Goal: Transaction & Acquisition: Obtain resource

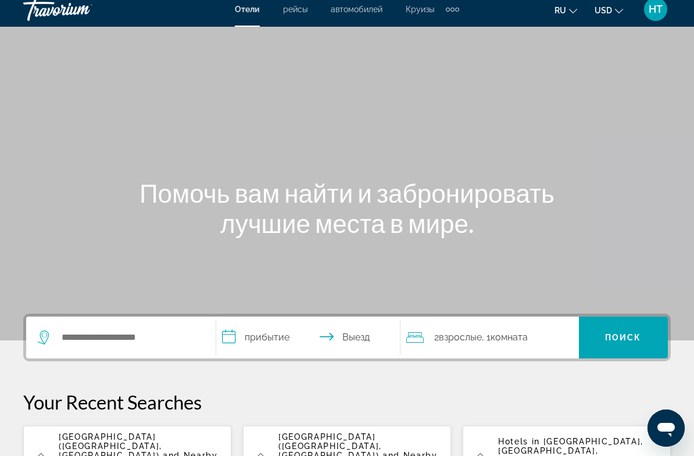
scroll to position [8, 0]
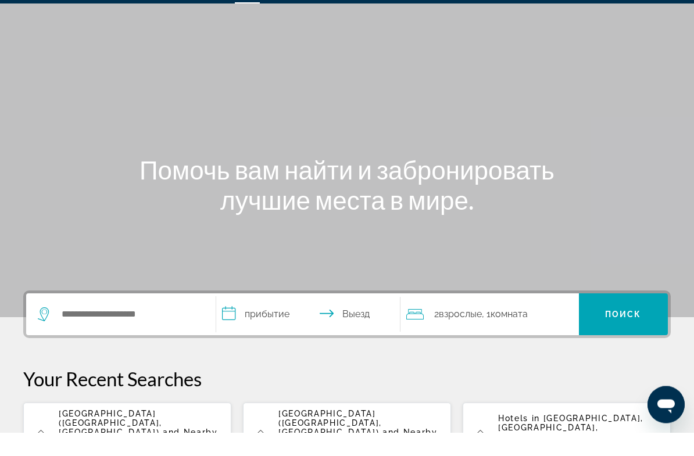
click at [257, 317] on input "**********" at bounding box center [310, 339] width 189 height 45
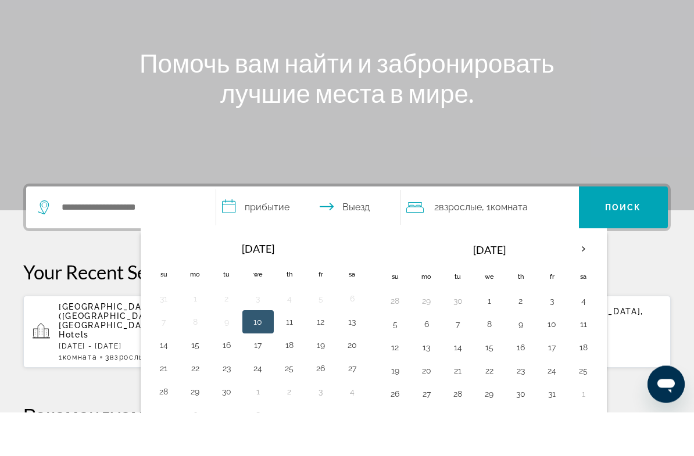
scroll to position [240, 0]
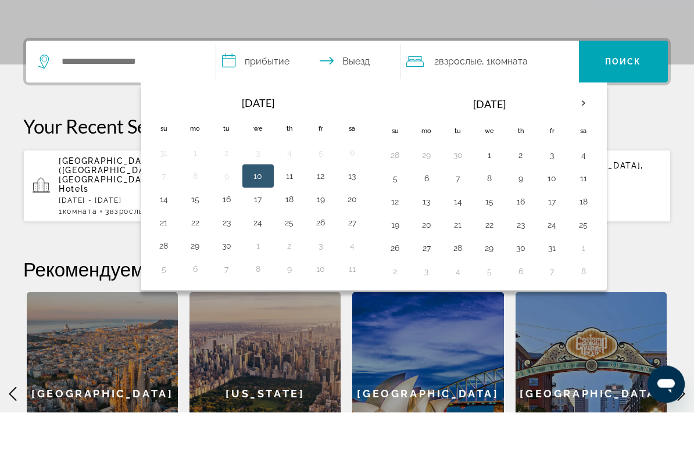
click at [578, 135] on th "Next month" at bounding box center [583, 148] width 31 height 26
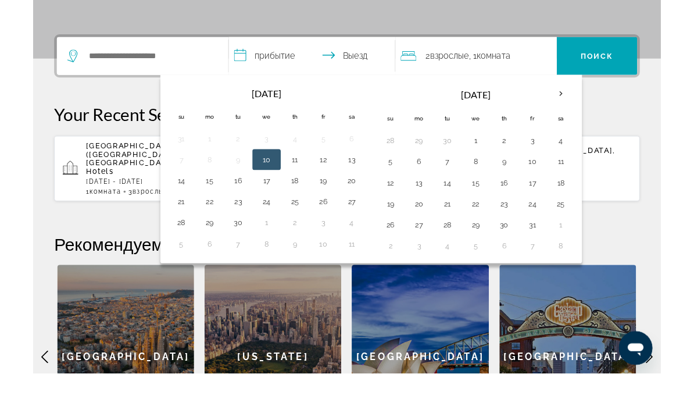
scroll to position [241, 0]
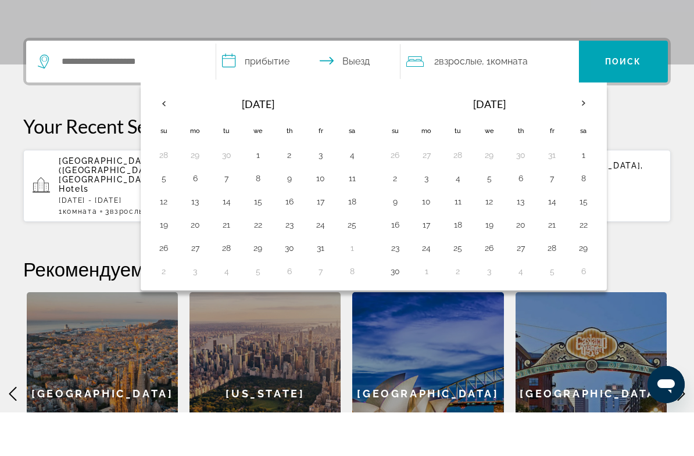
click at [584, 134] on th "Next month" at bounding box center [583, 147] width 31 height 26
click at [582, 237] on button "20" at bounding box center [583, 245] width 19 height 16
click at [359, 84] on input "**********" at bounding box center [310, 106] width 189 height 45
click at [587, 260] on button "27" at bounding box center [583, 268] width 19 height 16
type input "**********"
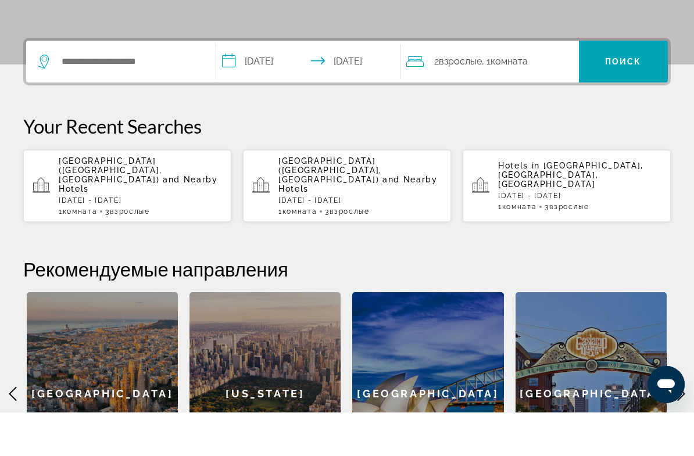
click at [626, 101] on span "Поиск" at bounding box center [623, 105] width 37 height 9
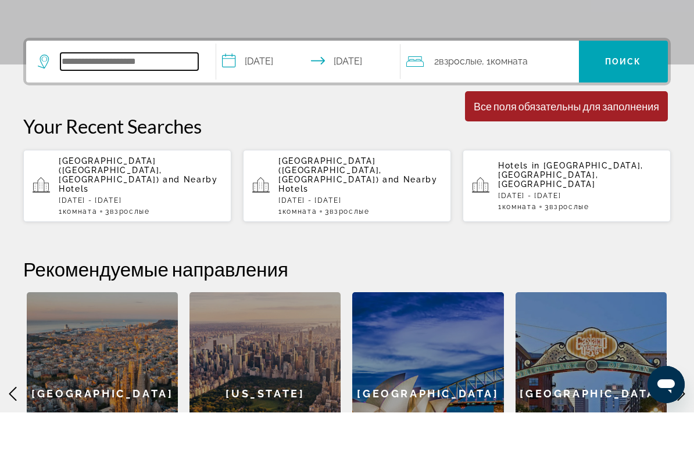
click at [62, 96] on input "Search widget" at bounding box center [129, 104] width 138 height 17
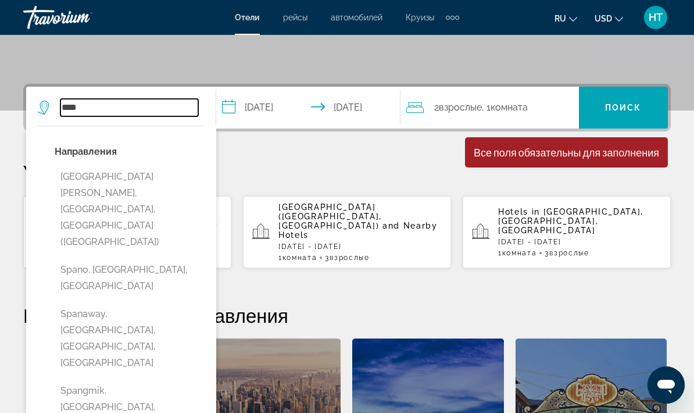
scroll to position [237, 0]
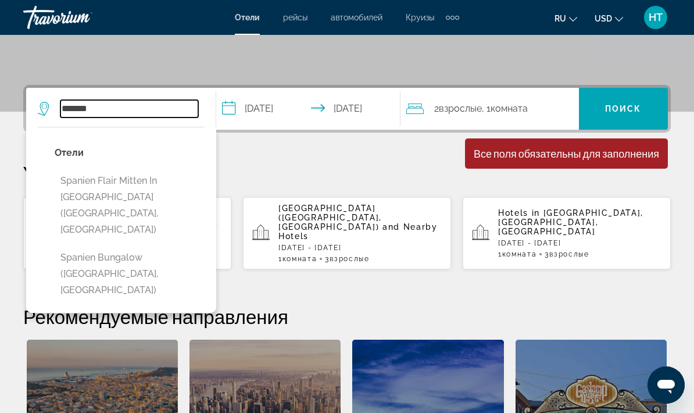
type input "*******"
click at [630, 104] on span "Поиск" at bounding box center [623, 108] width 37 height 9
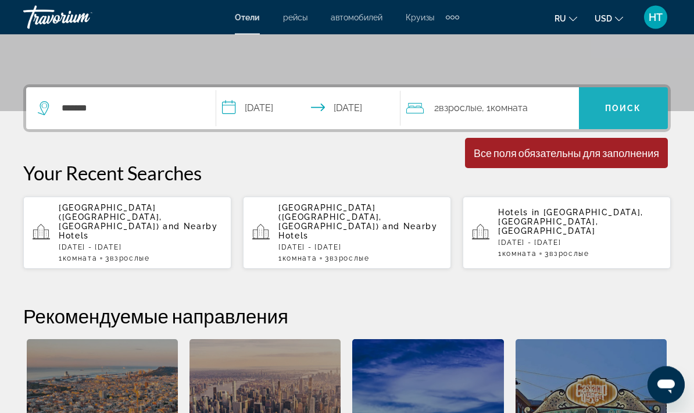
scroll to position [238, 0]
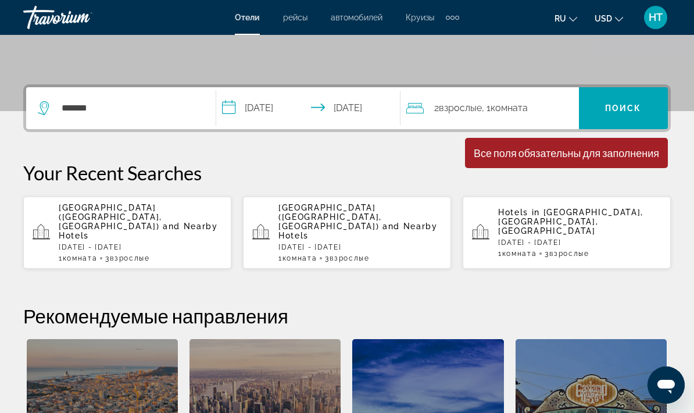
click at [634, 116] on span "Search widget" at bounding box center [623, 108] width 89 height 28
click at [117, 113] on input "*******" at bounding box center [129, 107] width 138 height 17
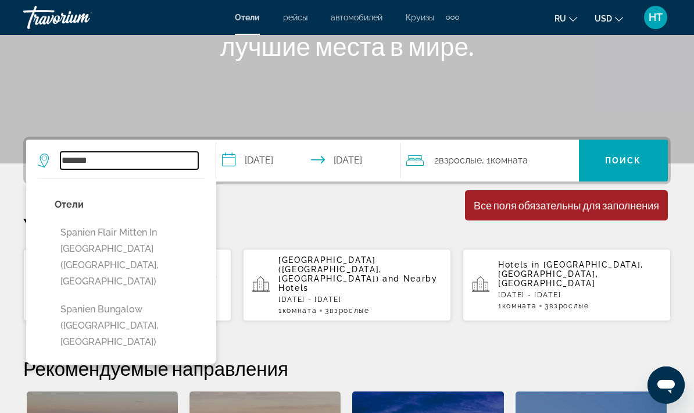
scroll to position [178, 0]
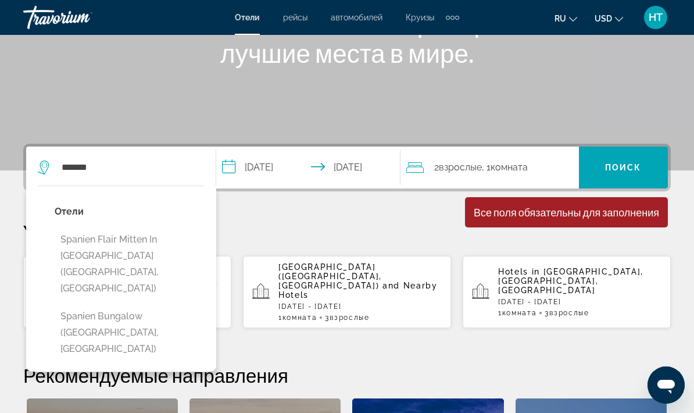
click at [303, 19] on span "рейсы" at bounding box center [295, 17] width 24 height 9
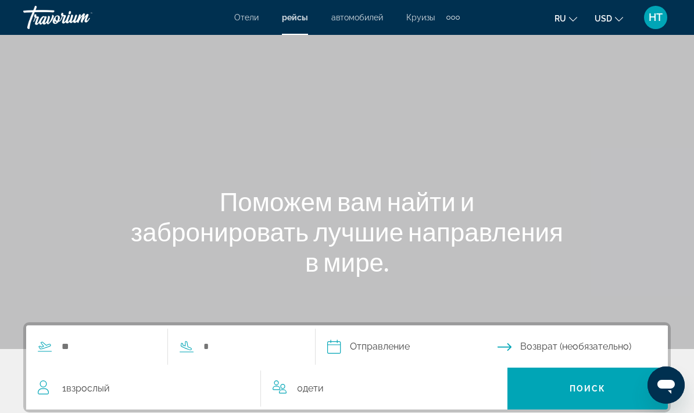
click at [414, 21] on span "Круизы" at bounding box center [420, 17] width 28 height 9
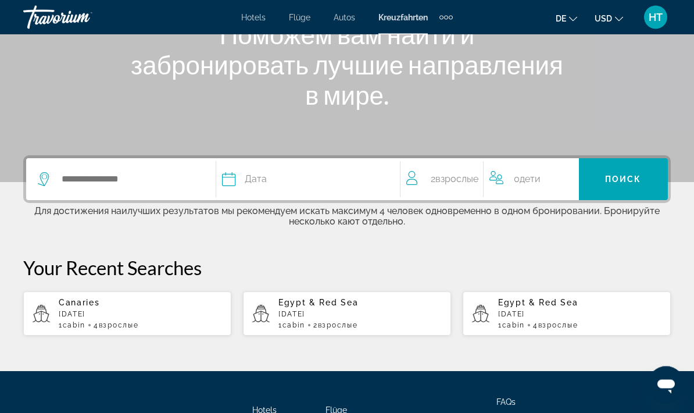
scroll to position [167, 0]
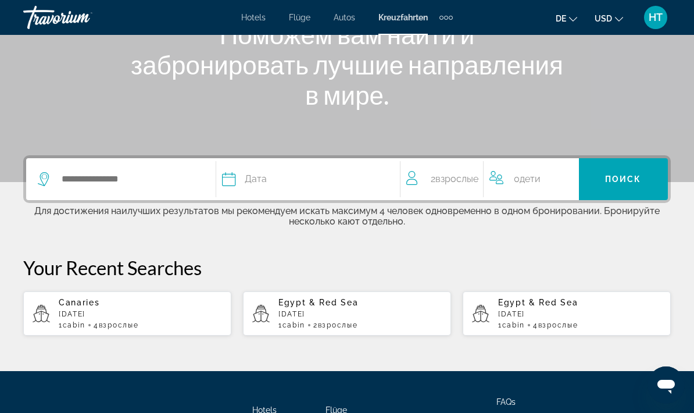
click at [242, 180] on div "Дата" at bounding box center [305, 179] width 166 height 16
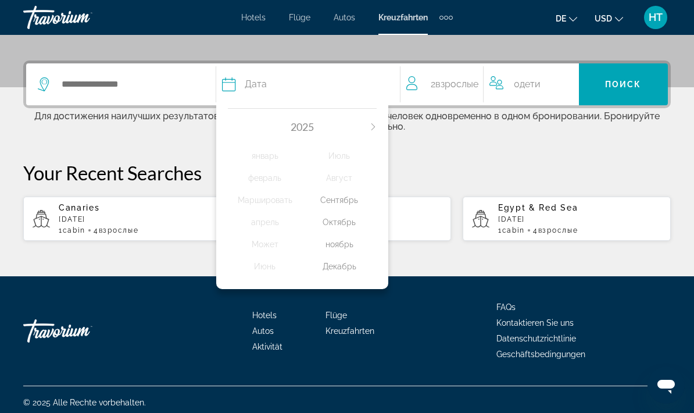
scroll to position [266, 0]
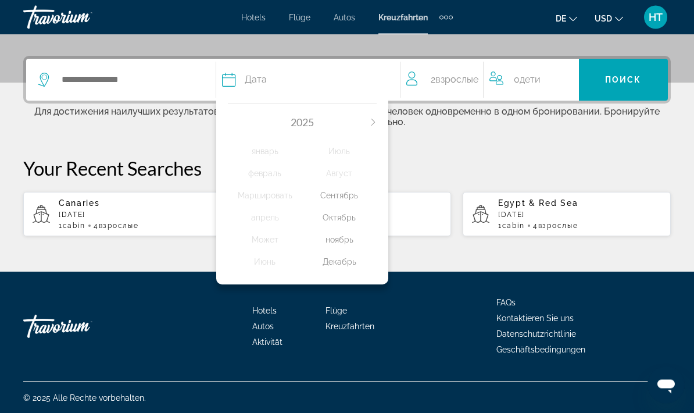
click at [338, 257] on div "Декабрь" at bounding box center [339, 262] width 74 height 21
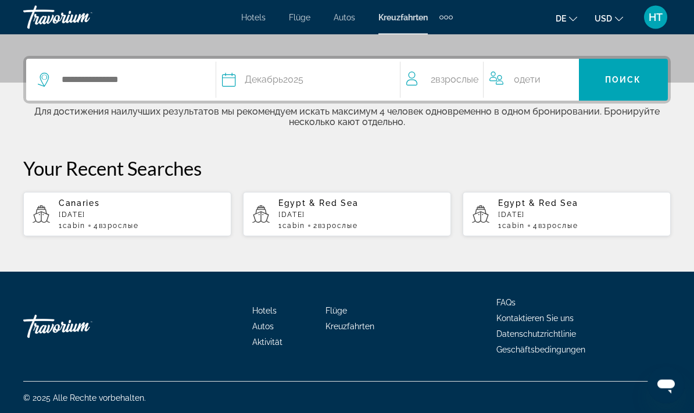
scroll to position [266, 0]
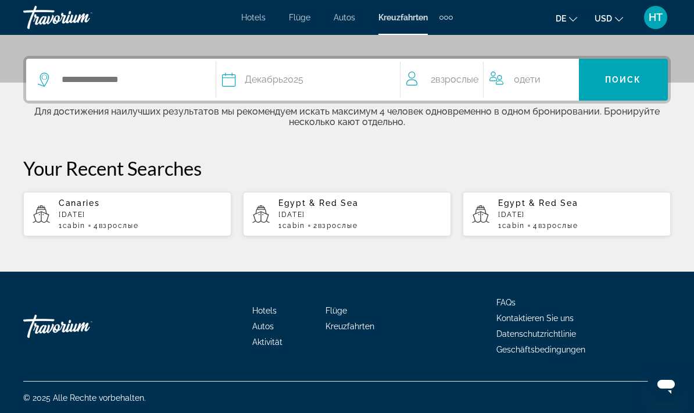
click at [425, 76] on div "2 Взрослый Взрослые" at bounding box center [444, 79] width 77 height 16
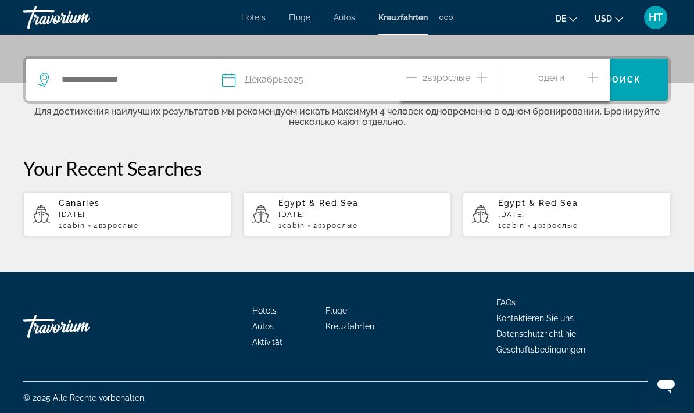
click at [484, 82] on icon "Increment adults" at bounding box center [481, 77] width 10 height 14
click at [486, 73] on icon "Increment adults" at bounding box center [481, 77] width 10 height 14
click at [638, 80] on span "Поиск" at bounding box center [623, 79] width 37 height 9
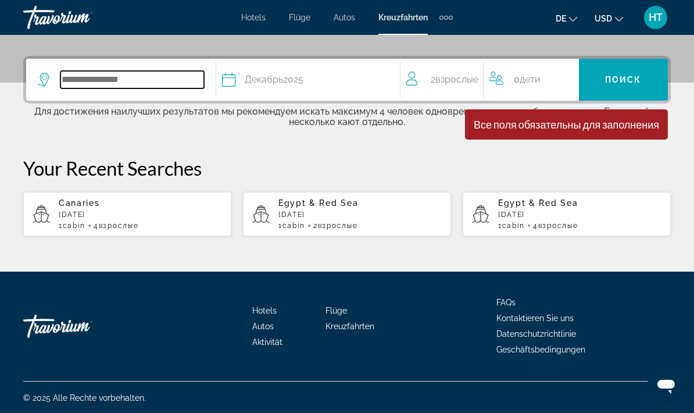
click at [104, 81] on input "Such-Widget" at bounding box center [132, 79] width 144 height 17
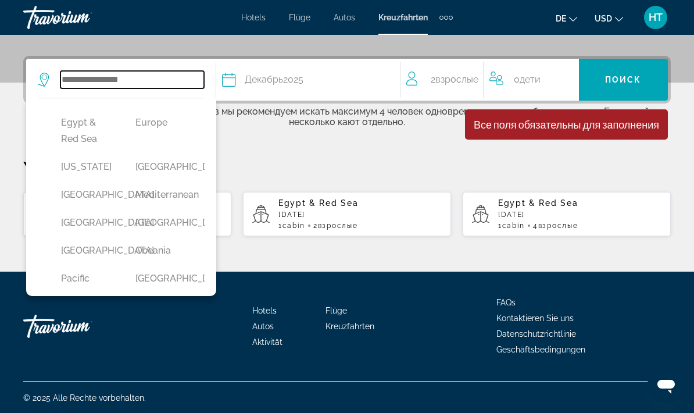
scroll to position [231, 0]
click at [161, 134] on button "Europe" at bounding box center [161, 123] width 63 height 22
type input "******"
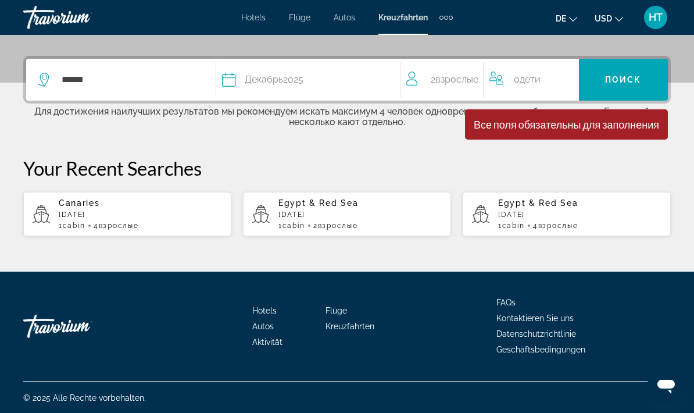
click at [632, 83] on span "Поиск" at bounding box center [623, 79] width 37 height 9
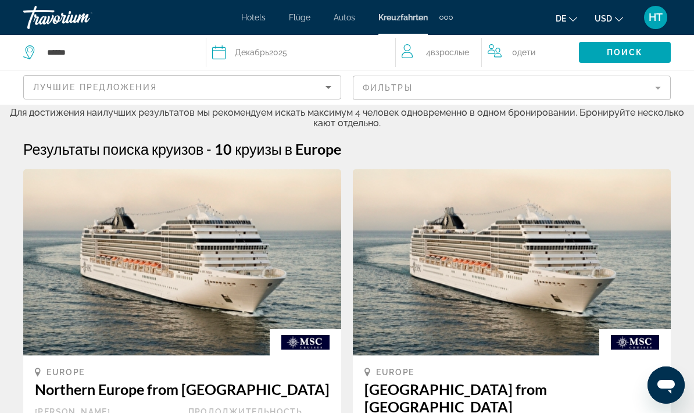
click at [449, 18] on div "Zusätzliche Navigationselemente" at bounding box center [451, 18] width 4 height 4
click at [425, 40] on font "Aktivität" at bounding box center [428, 38] width 30 height 9
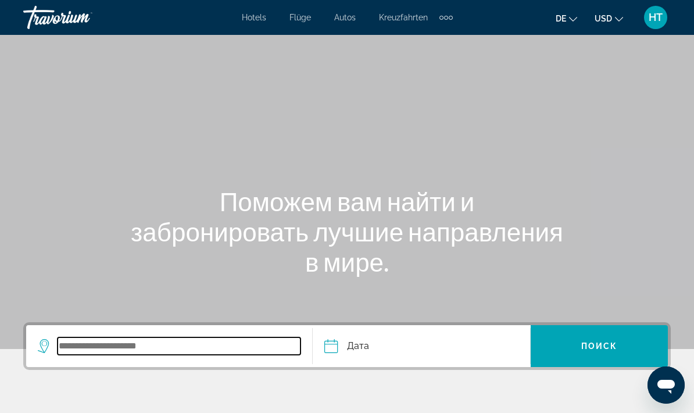
click at [71, 345] on input "Search widget" at bounding box center [179, 345] width 243 height 17
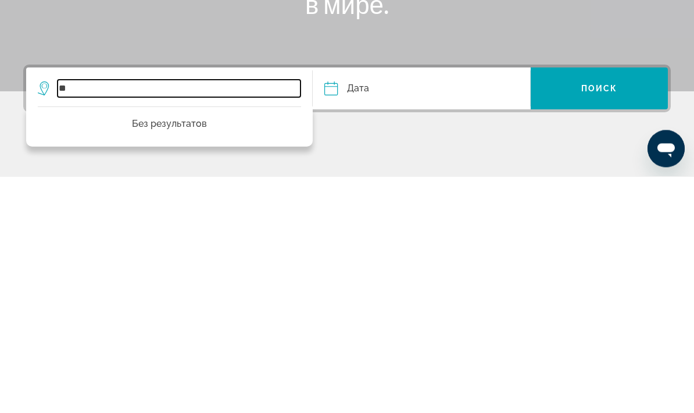
type input "*"
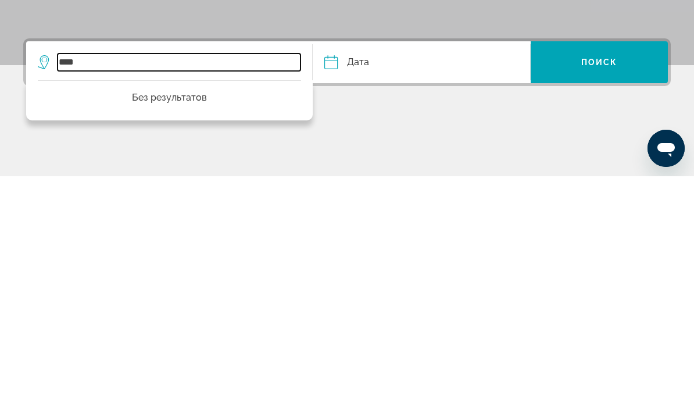
scroll to position [57, 0]
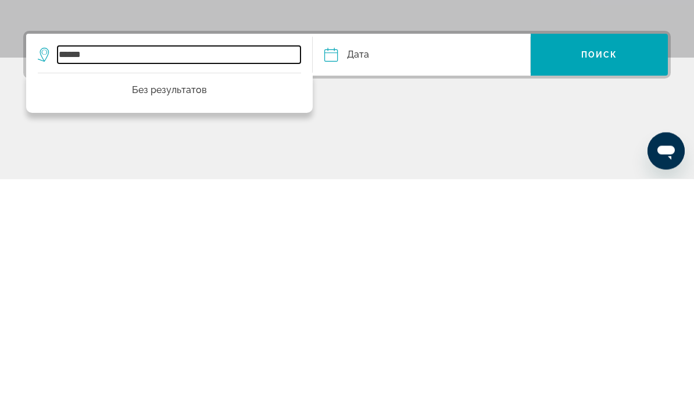
type input "******"
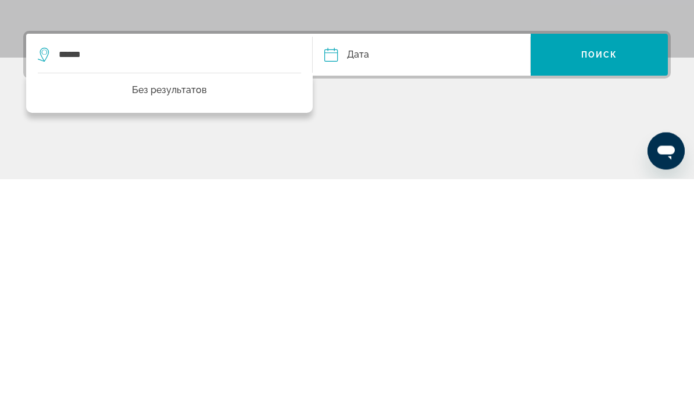
click at [346, 268] on input "Date" at bounding box center [374, 290] width 107 height 45
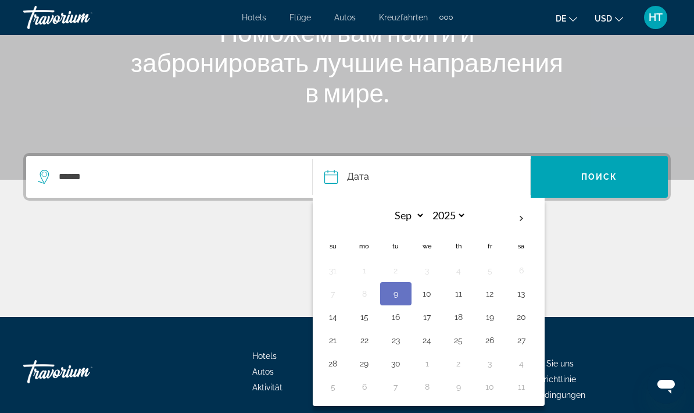
click at [524, 217] on th "Next month" at bounding box center [521, 219] width 31 height 26
click at [528, 224] on th "Next month" at bounding box center [521, 219] width 31 height 26
click at [515, 220] on th "Next month" at bounding box center [521, 219] width 31 height 26
select select "**"
click at [521, 314] on button "20" at bounding box center [521, 317] width 19 height 16
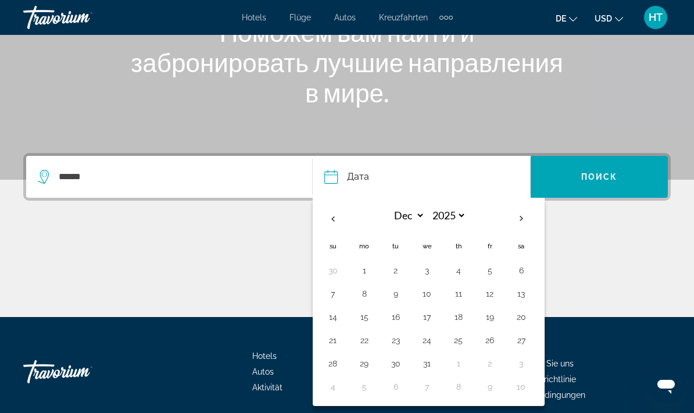
type input "**********"
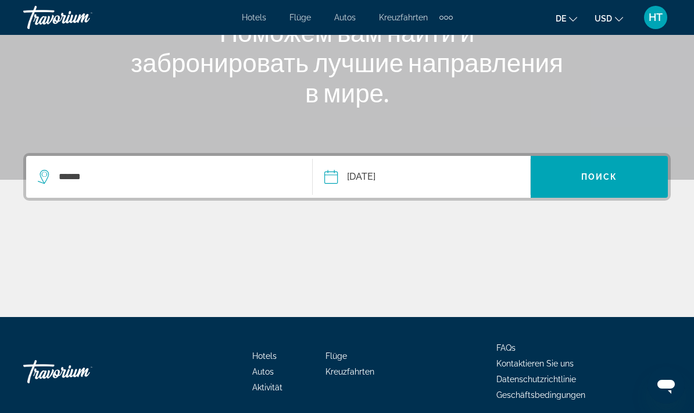
click at [598, 180] on span "Поиск" at bounding box center [599, 176] width 37 height 9
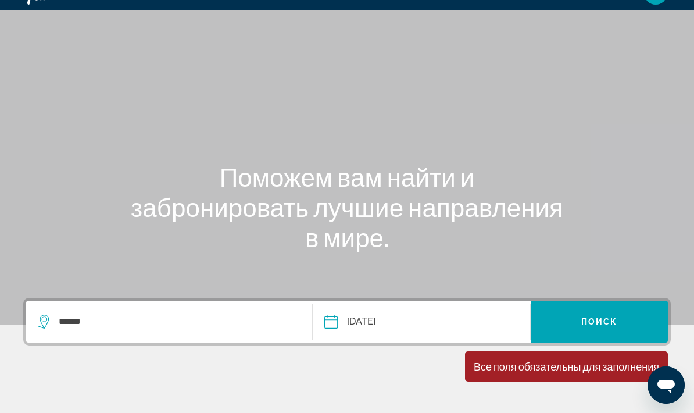
scroll to position [0, 0]
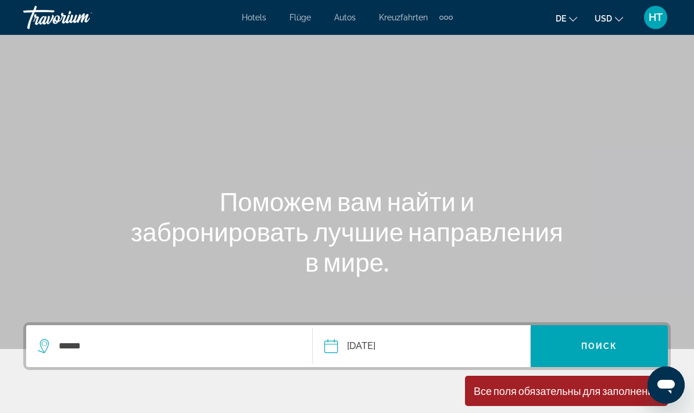
click at [53, 349] on div "******" at bounding box center [169, 345] width 263 height 17
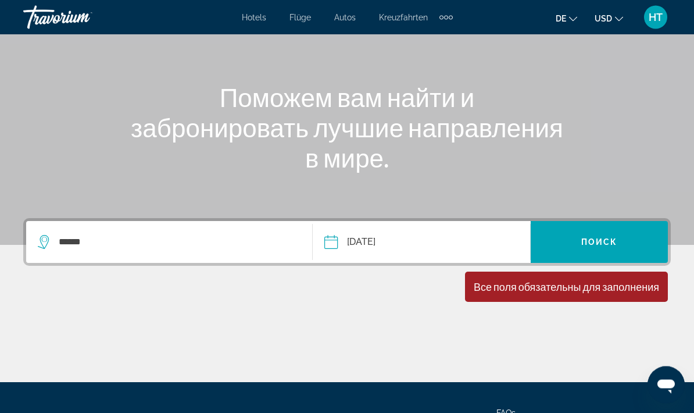
scroll to position [216, 0]
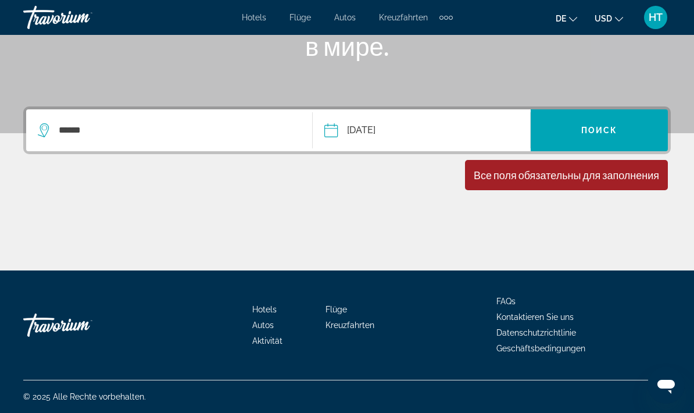
click at [46, 130] on icon "Search widget" at bounding box center [45, 130] width 14 height 14
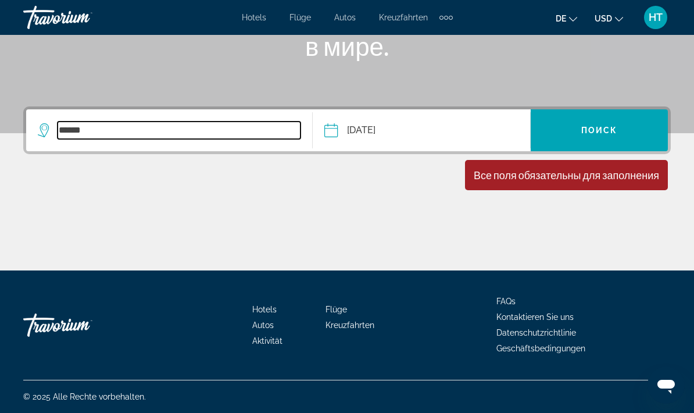
click at [74, 134] on input "******" at bounding box center [179, 129] width 243 height 17
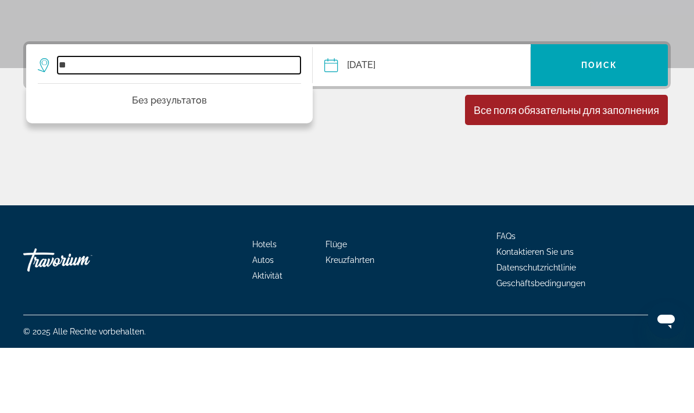
type input "*"
type input "*****"
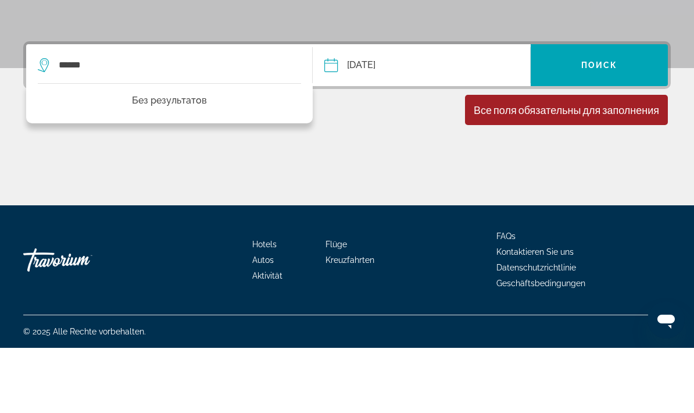
click at [547, 169] on div "Все поля обязательны для заполнения" at bounding box center [566, 175] width 185 height 13
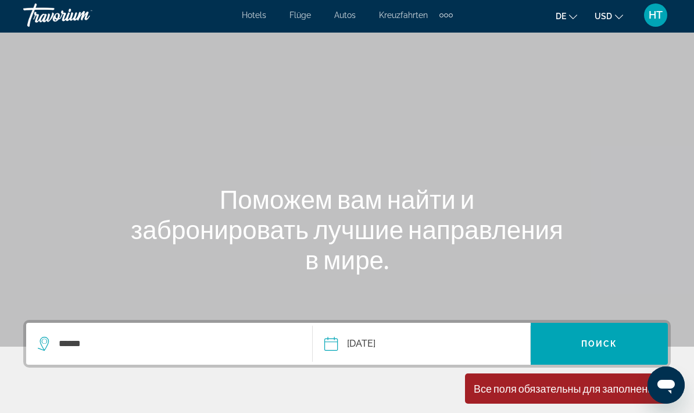
scroll to position [0, 0]
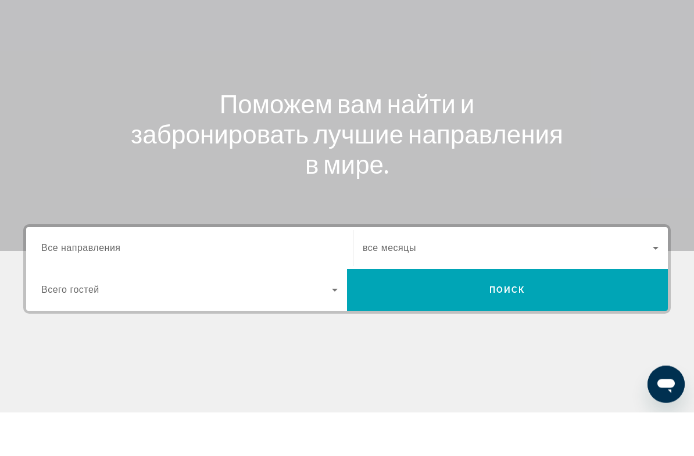
scroll to position [54, 0]
click at [189, 285] on input "Destination Все направления" at bounding box center [189, 292] width 296 height 14
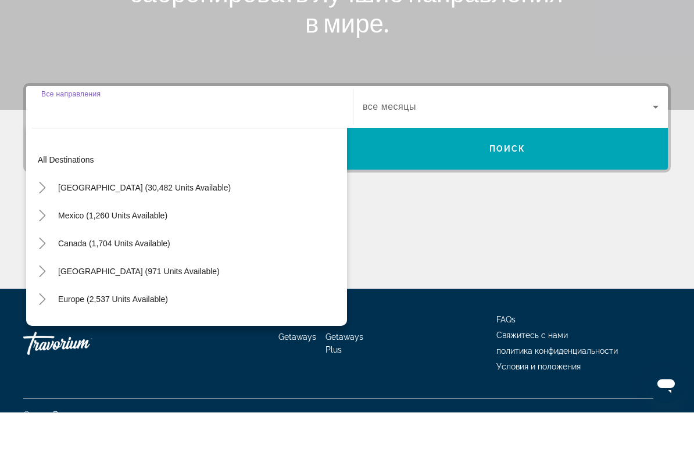
scroll to position [213, 0]
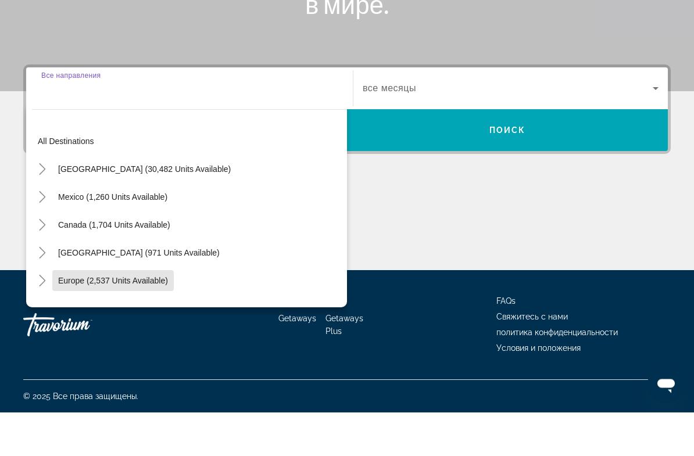
click at [148, 311] on span "Search widget" at bounding box center [112, 325] width 121 height 28
type input "**********"
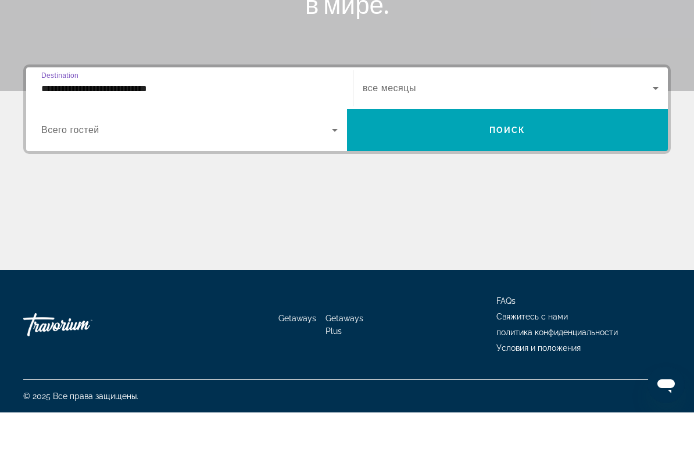
click at [330, 167] on icon "Search widget" at bounding box center [335, 174] width 14 height 14
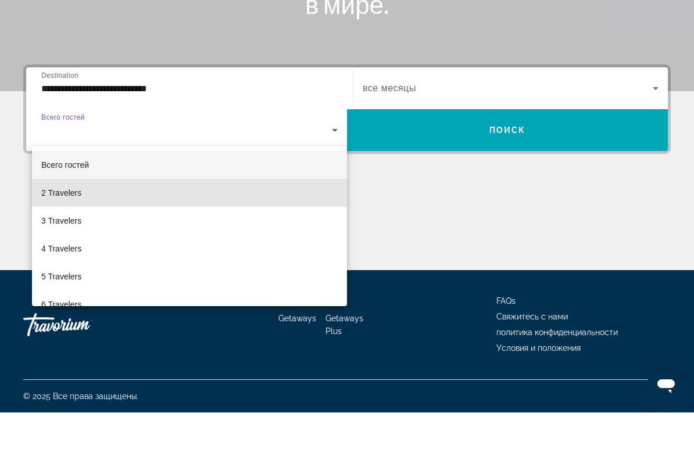
click at [78, 230] on span "2 Travelers" at bounding box center [61, 237] width 40 height 14
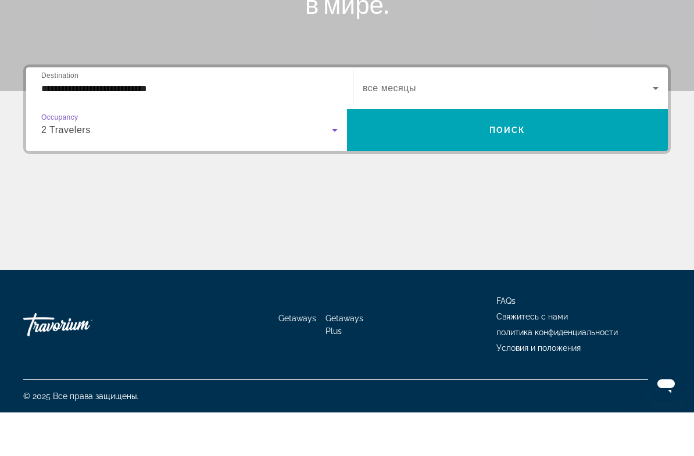
click at [648, 125] on span "Search widget" at bounding box center [508, 132] width 290 height 14
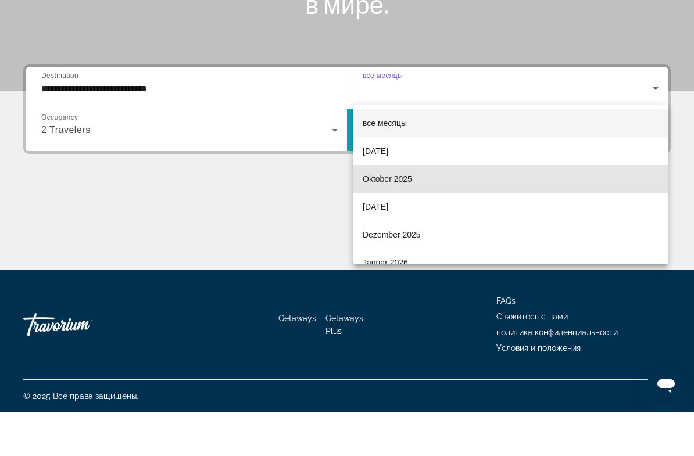
click at [414, 209] on mat-option "Oktober 2025" at bounding box center [510, 223] width 314 height 28
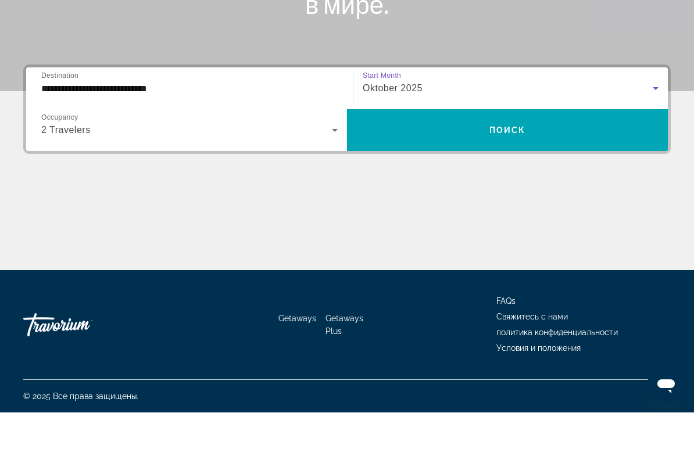
click at [522, 160] on span "Search widget" at bounding box center [507, 174] width 321 height 28
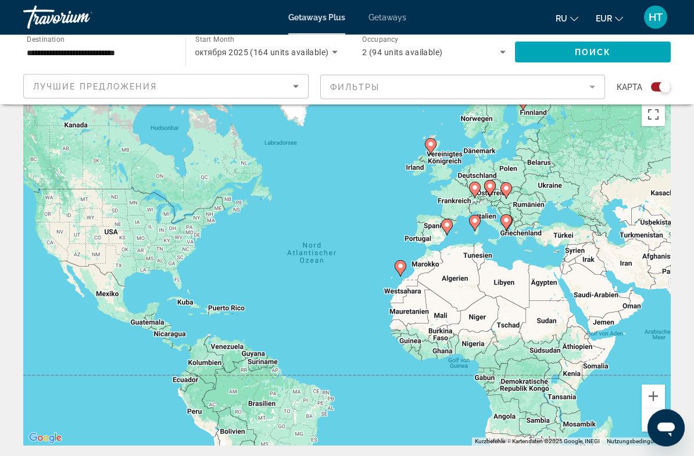
scroll to position [13, 0]
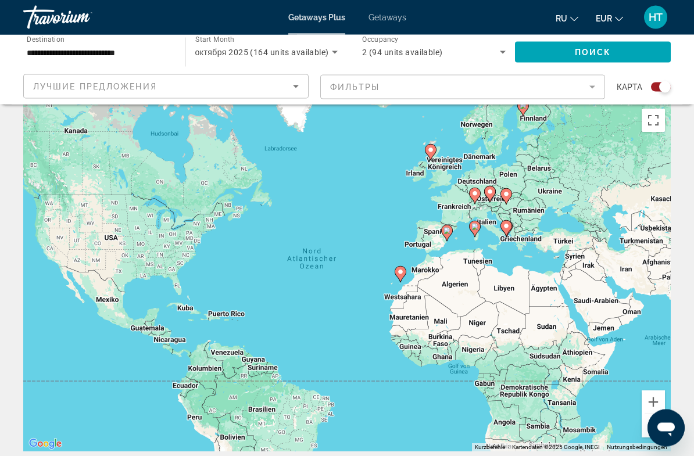
click at [297, 89] on icon "Sort by" at bounding box center [296, 87] width 14 height 14
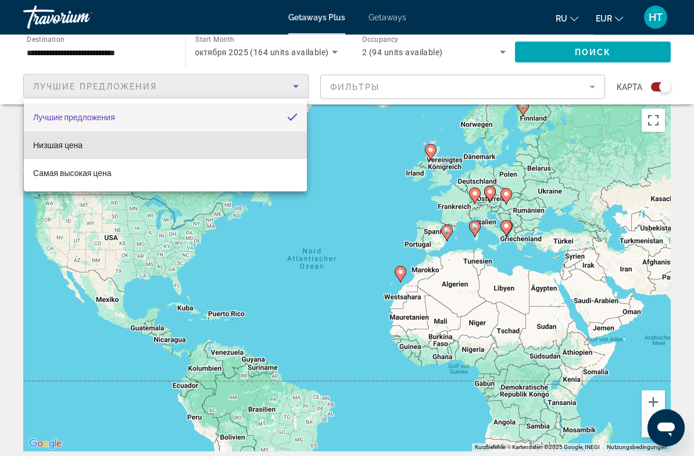
click at [168, 142] on mat-option "Низшая цена" at bounding box center [165, 145] width 283 height 28
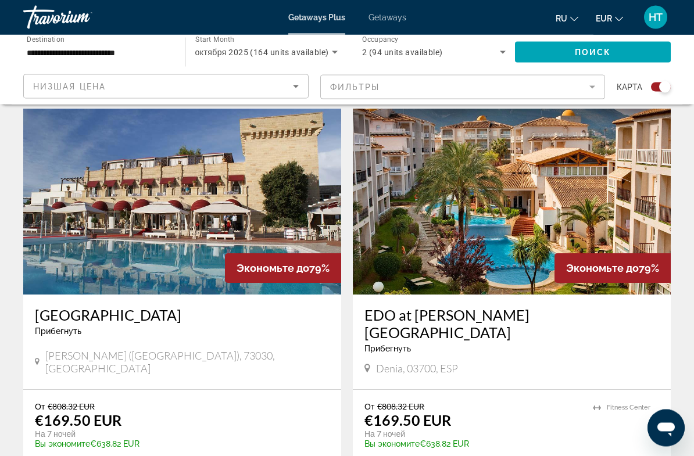
scroll to position [2025, 0]
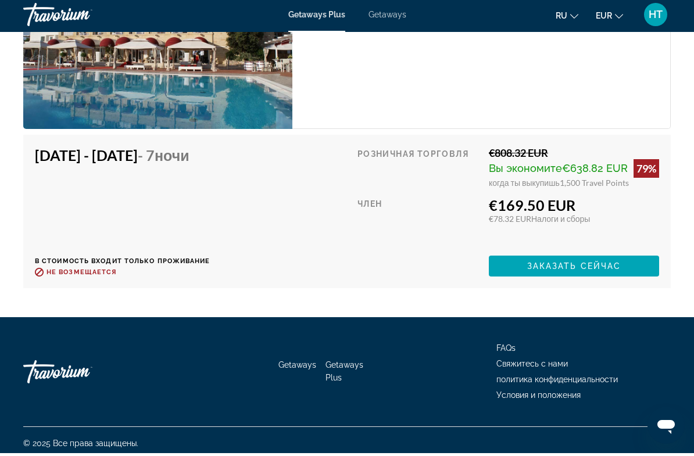
scroll to position [2120, 0]
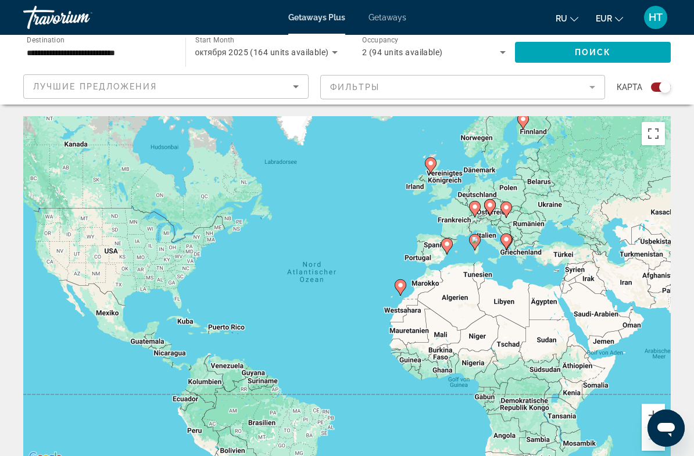
click at [295, 85] on icon "Sort by" at bounding box center [296, 87] width 14 height 14
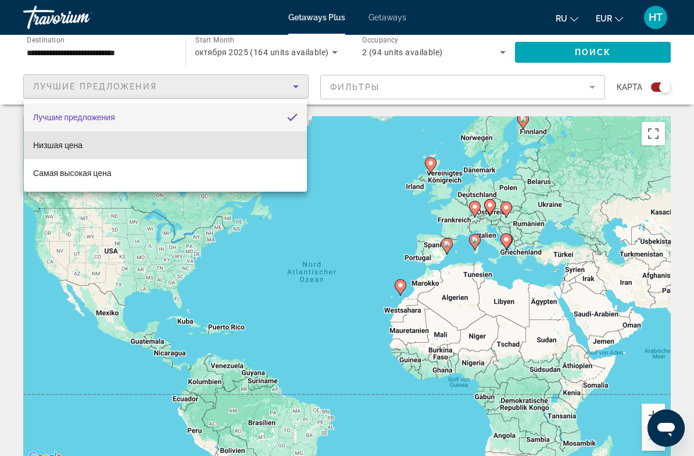
click at [235, 149] on mat-option "Низшая цена" at bounding box center [165, 145] width 283 height 28
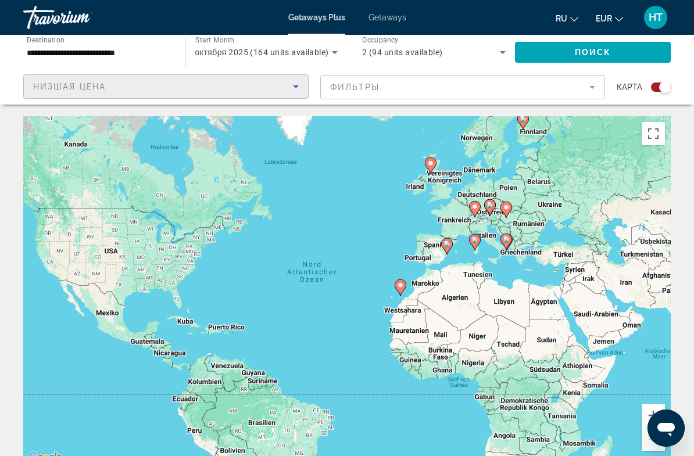
click at [393, 21] on span "Getaways" at bounding box center [387, 17] width 38 height 9
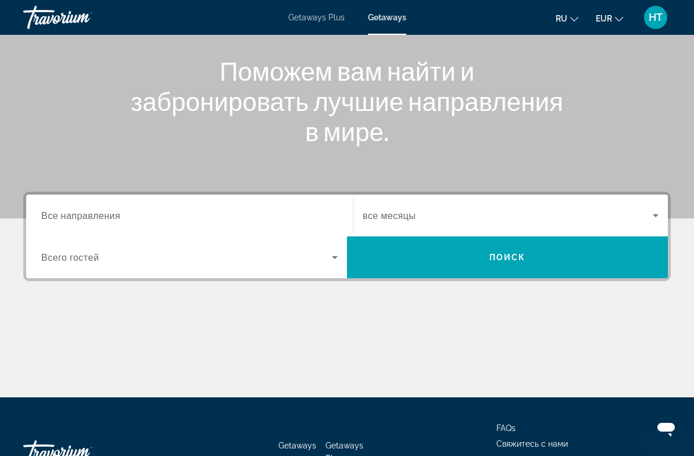
click at [247, 217] on input "Destination Все направления" at bounding box center [189, 216] width 296 height 14
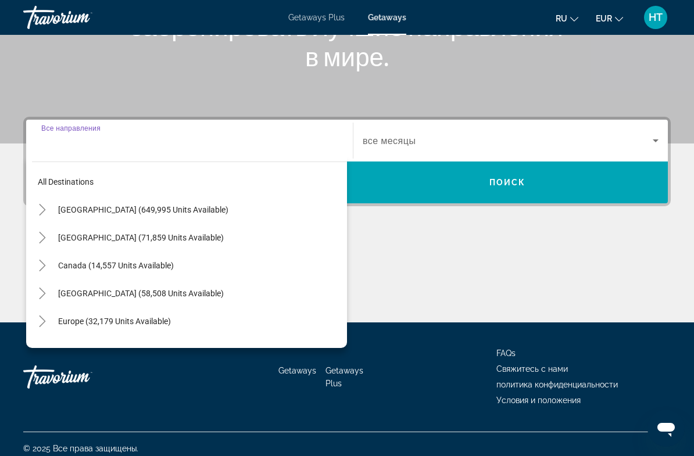
scroll to position [210, 0]
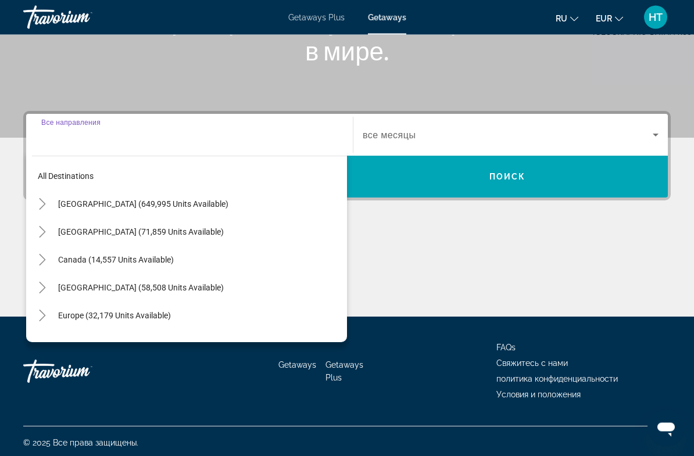
click at [156, 319] on span "Europe (32,179 units available)" at bounding box center [114, 315] width 113 height 9
type input "**********"
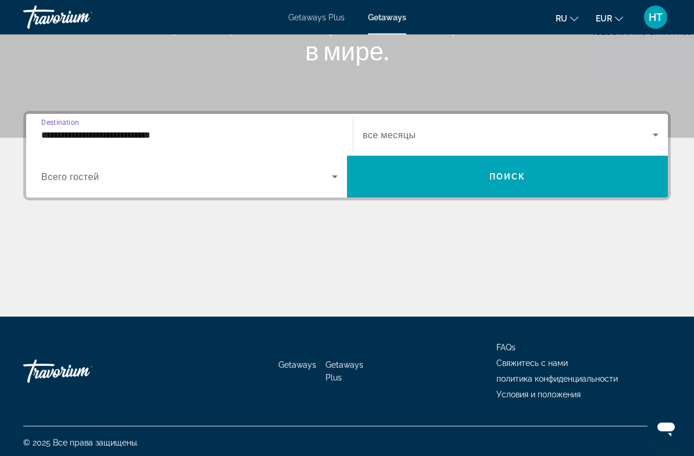
scroll to position [211, 0]
click at [335, 179] on icon "Search widget" at bounding box center [335, 177] width 14 height 14
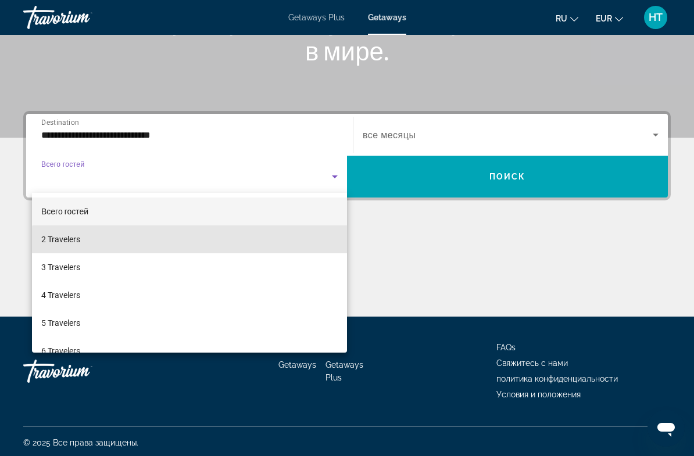
click at [210, 248] on mat-option "2 Travelers" at bounding box center [189, 239] width 315 height 28
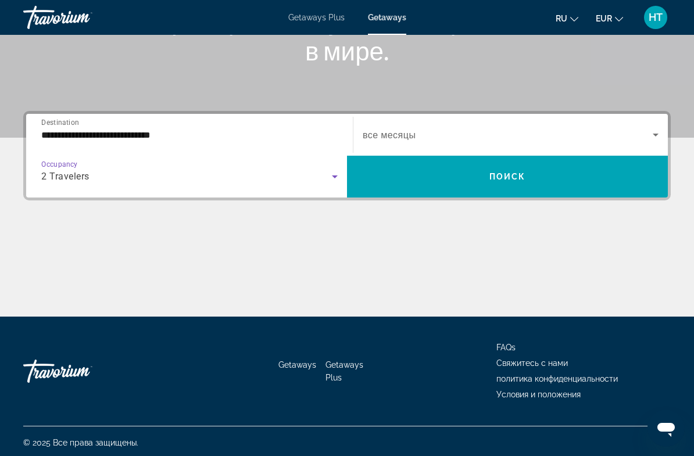
click at [654, 140] on icon "Search widget" at bounding box center [655, 135] width 14 height 14
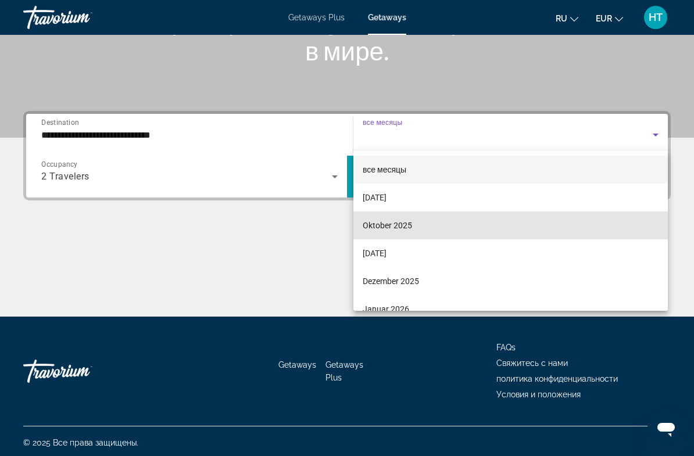
click at [408, 232] on span "Oktober 2025" at bounding box center [387, 225] width 49 height 14
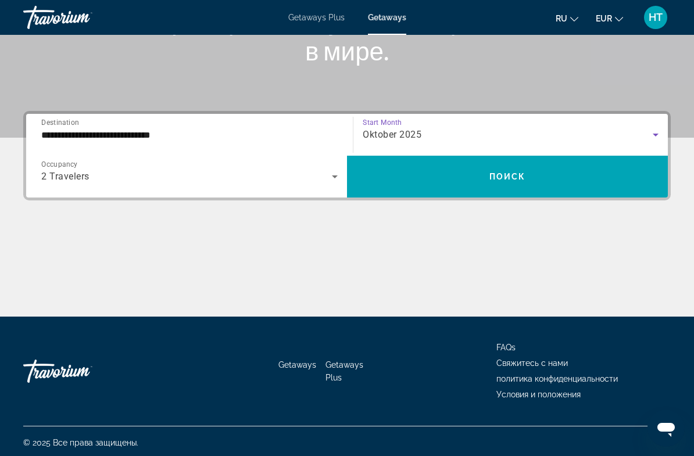
click at [520, 180] on span "Поиск" at bounding box center [507, 176] width 37 height 9
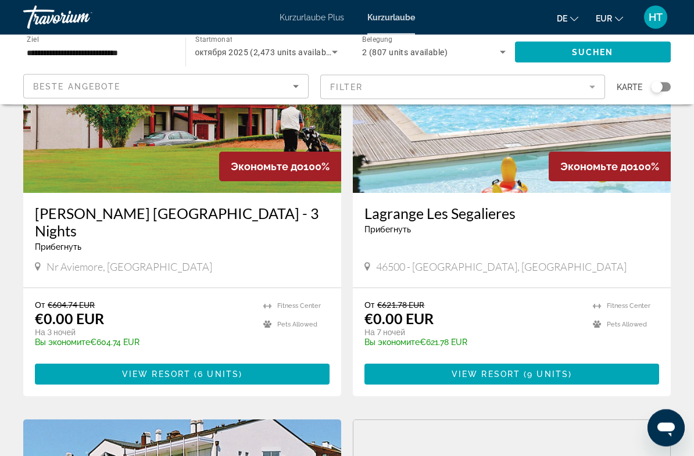
scroll to position [139, 0]
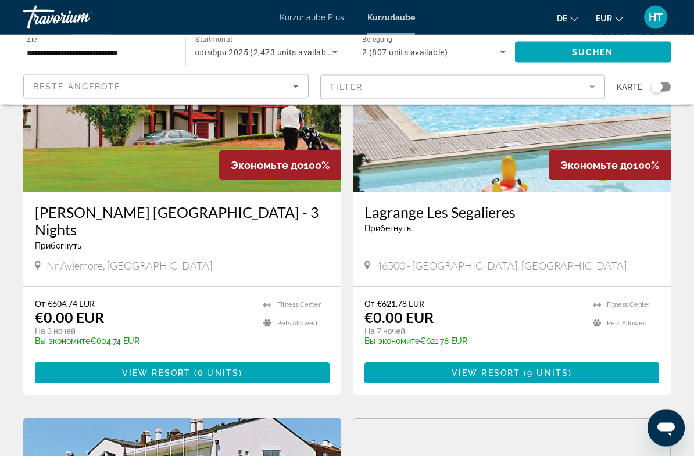
click at [454, 362] on span "Hauptinhalt" at bounding box center [511, 374] width 295 height 28
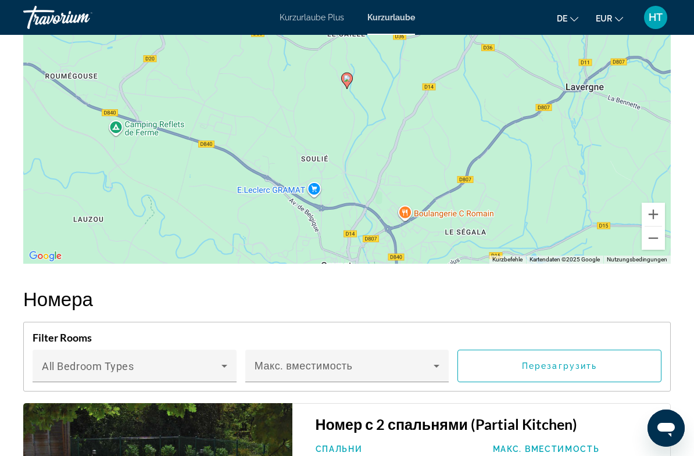
scroll to position [1904, 0]
click at [350, 149] on div "Um den Modus zum Ziehen mit der Tastatur zu aktivieren, drückst du Alt + Eingab…" at bounding box center [346, 90] width 647 height 349
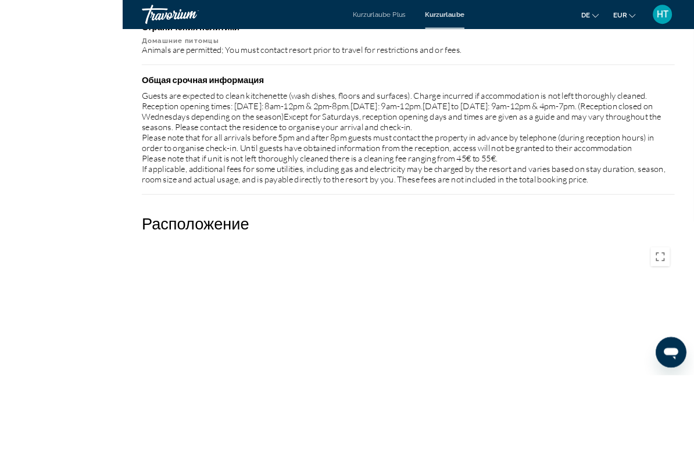
scroll to position [1764, 0]
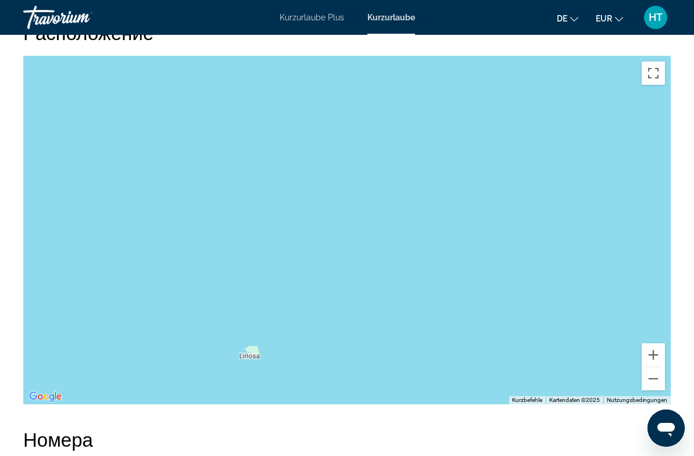
click at [647, 367] on button "Vergrößern" at bounding box center [652, 354] width 23 height 23
click at [645, 367] on button "Vergrößern" at bounding box center [652, 354] width 23 height 23
click at [646, 367] on button "Vergrößern" at bounding box center [652, 354] width 23 height 23
click at [645, 367] on button "Vergrößern" at bounding box center [652, 354] width 23 height 23
click at [639, 404] on div "Hauptinhalt" at bounding box center [346, 230] width 647 height 349
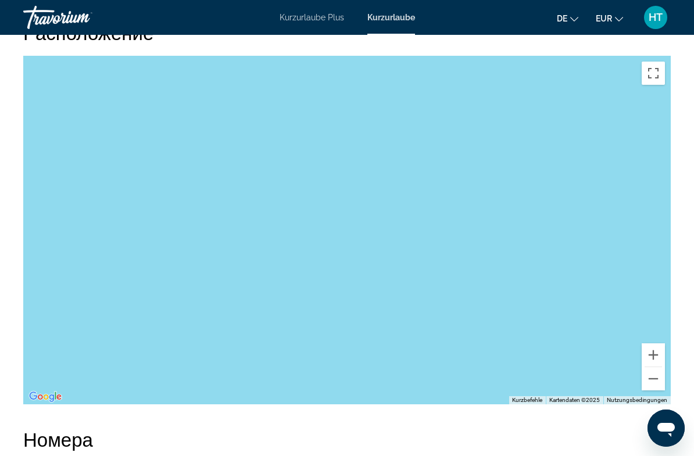
click at [639, 404] on div "Hauptinhalt" at bounding box center [346, 230] width 647 height 349
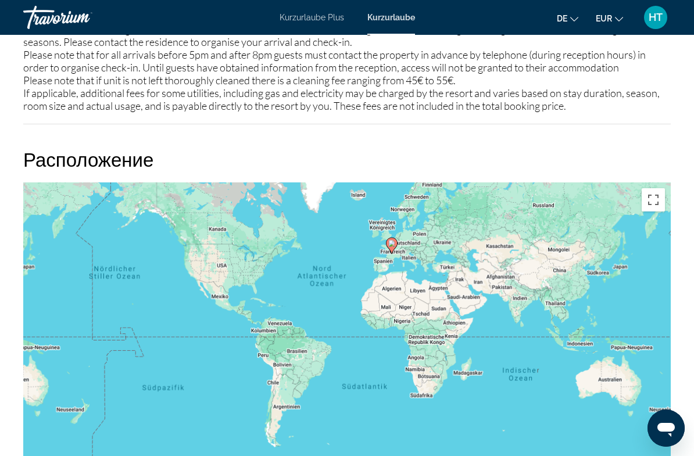
scroll to position [1637, 0]
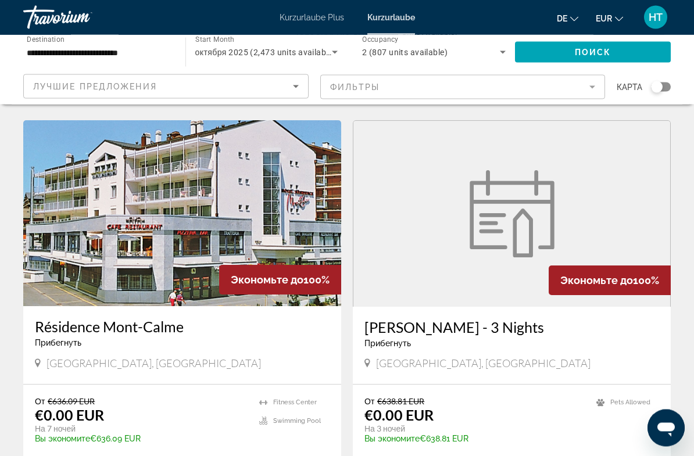
scroll to position [438, 0]
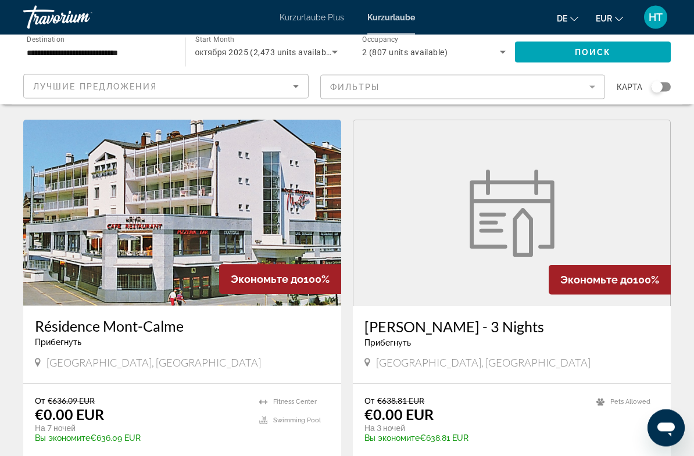
click at [232, 359] on div "Résidence Mont-Calme Прибегнуть - Это курорт только для взрослых Haute-Nendaz, …" at bounding box center [182, 345] width 318 height 78
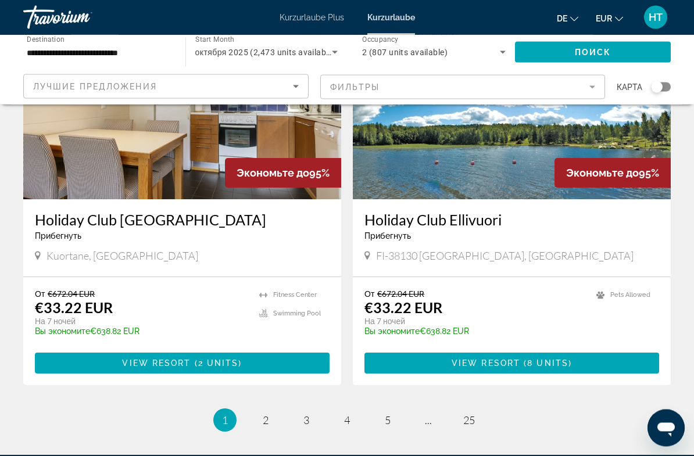
scroll to position [2156, 0]
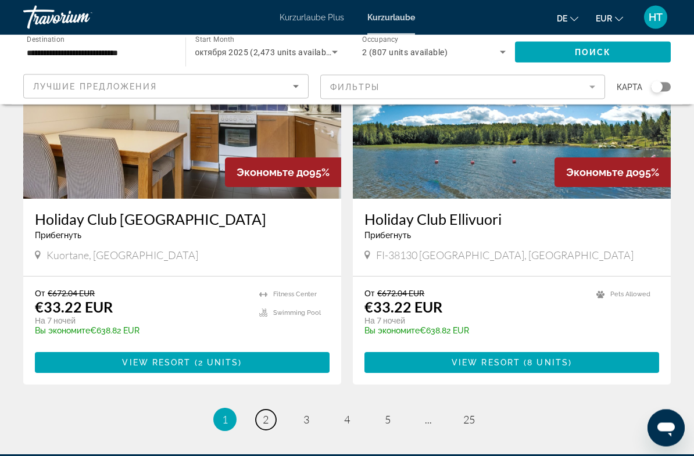
click at [263, 414] on span "2" at bounding box center [266, 420] width 6 height 13
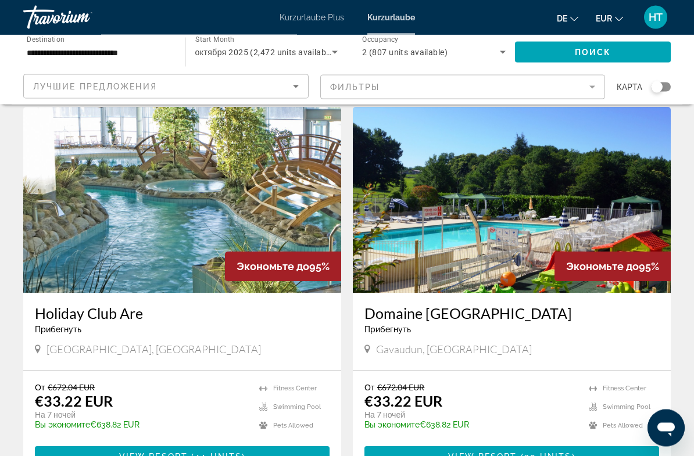
scroll to position [854, 0]
click at [469, 452] on span "View Resort" at bounding box center [482, 456] width 69 height 9
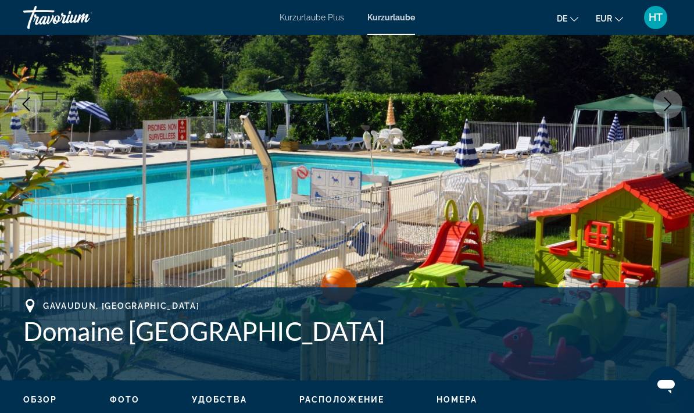
scroll to position [206, 0]
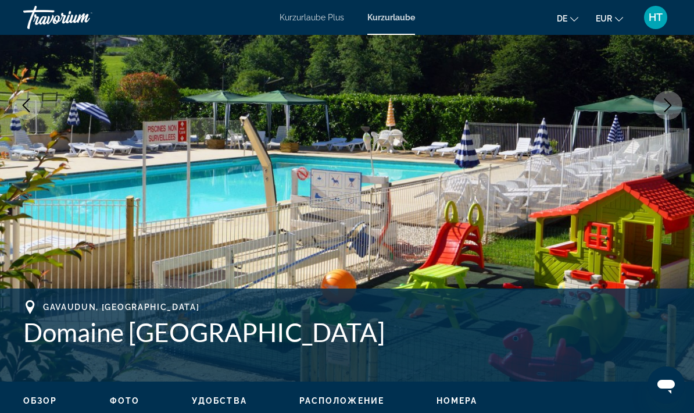
click at [311, 20] on font "Kurzurlaube Plus" at bounding box center [311, 17] width 64 height 9
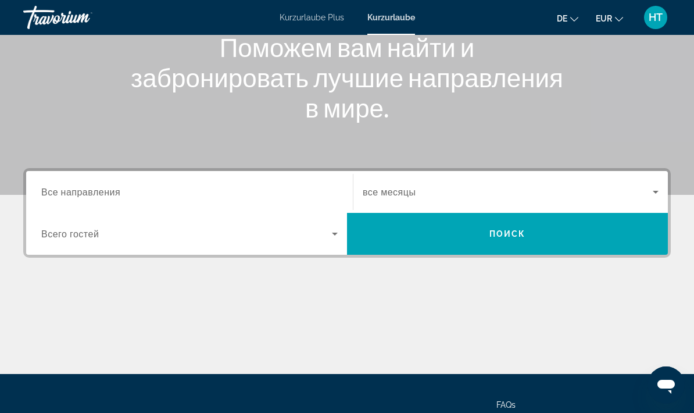
click at [142, 191] on input "Destination Все направления" at bounding box center [189, 192] width 296 height 14
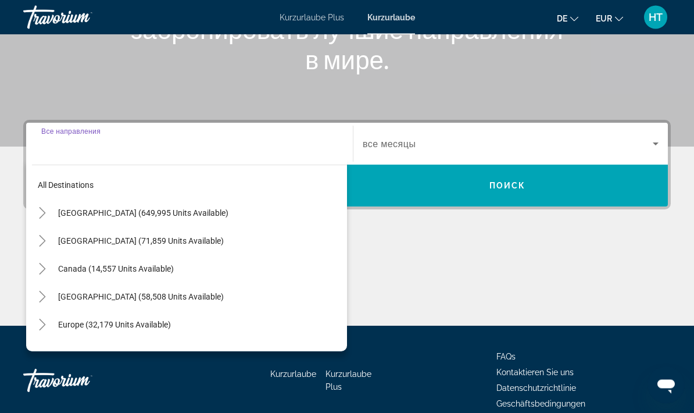
scroll to position [210, 0]
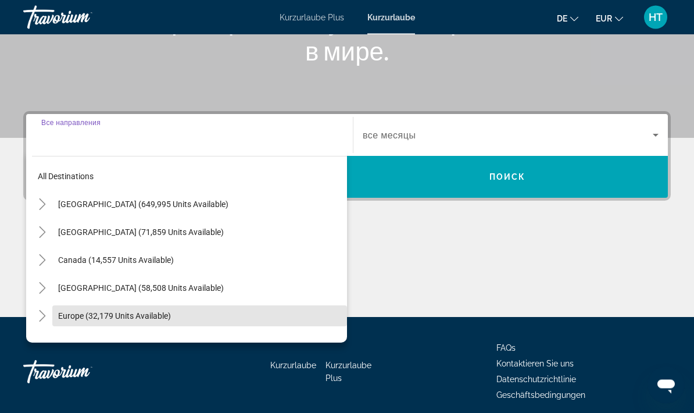
click at [125, 314] on span "Europe (32,179 units available)" at bounding box center [114, 315] width 113 height 9
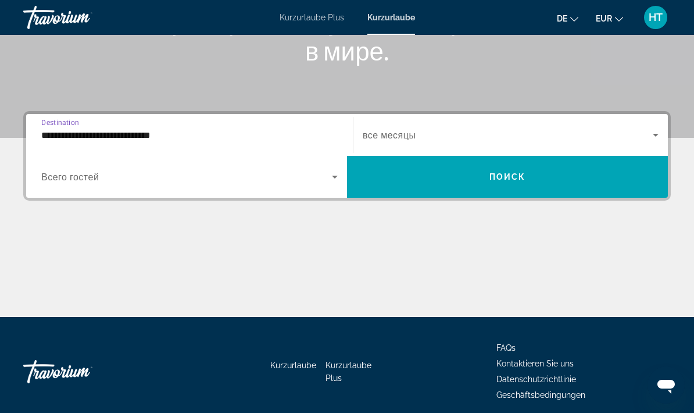
click at [177, 134] on input "**********" at bounding box center [189, 135] width 296 height 14
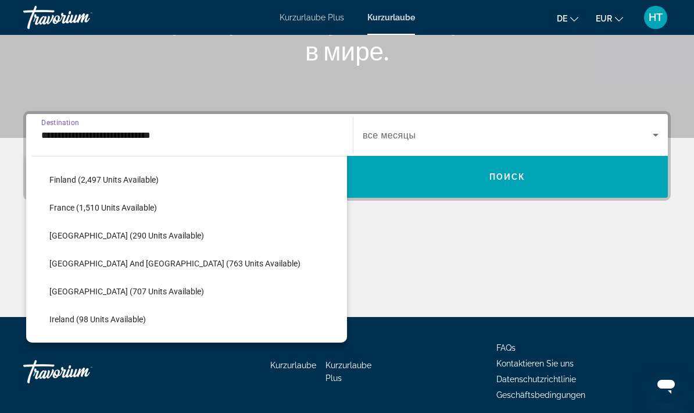
scroll to position [304, 0]
click at [145, 241] on span "Search widget" at bounding box center [195, 235] width 303 height 28
type input "**********"
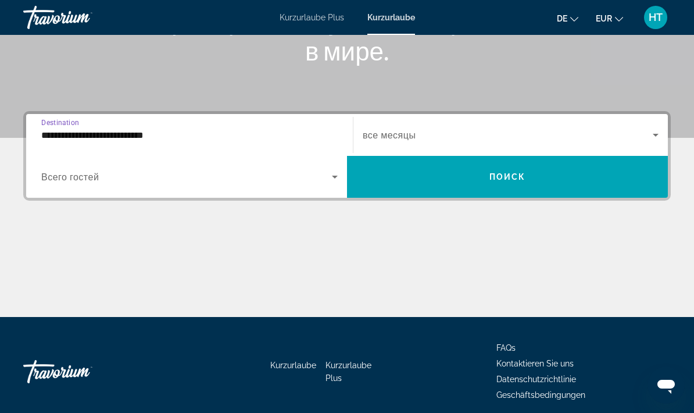
click at [332, 177] on icon "Search widget" at bounding box center [335, 177] width 14 height 14
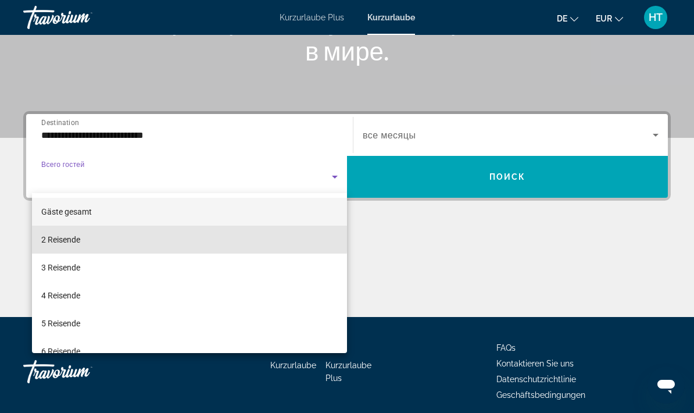
click at [94, 235] on mat-option "2 Reisende" at bounding box center [189, 239] width 315 height 28
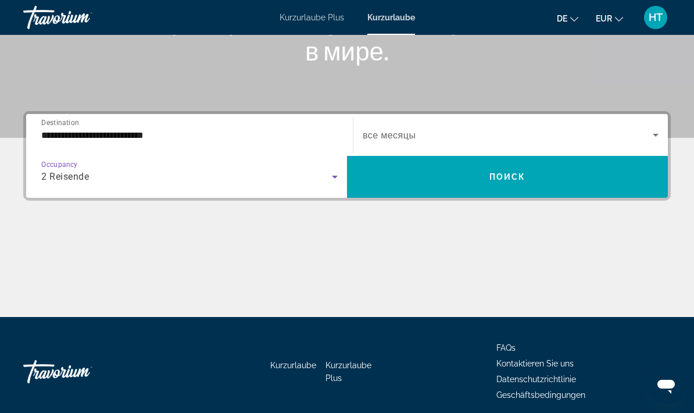
click at [651, 129] on icon "Search widget" at bounding box center [655, 135] width 14 height 14
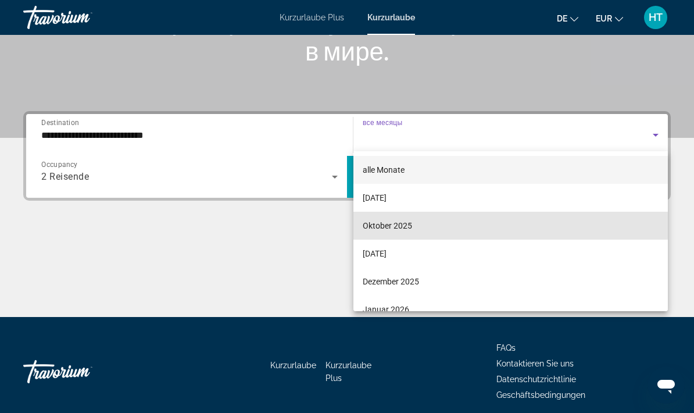
click at [415, 227] on mat-option "Oktober 2025" at bounding box center [510, 226] width 314 height 28
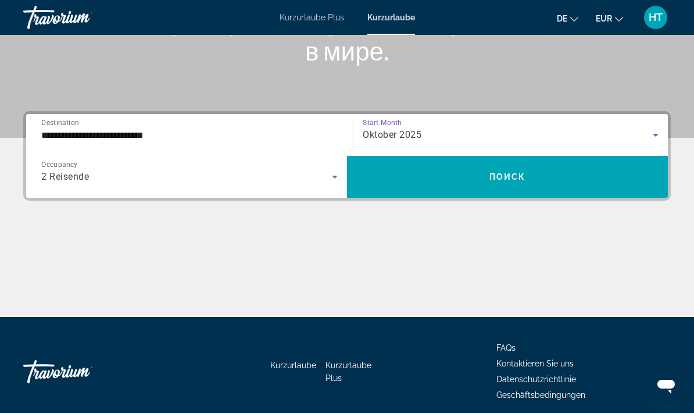
click at [516, 177] on span "Поиск" at bounding box center [507, 176] width 37 height 9
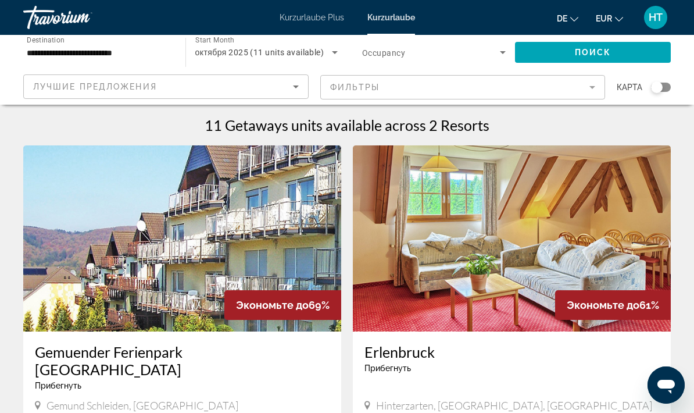
click at [300, 84] on icon "Sort by" at bounding box center [296, 87] width 14 height 14
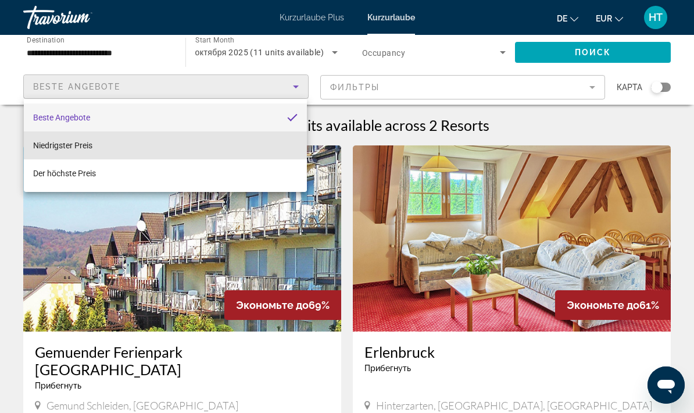
click at [218, 145] on mat-option "Niedrigster Preis" at bounding box center [165, 145] width 283 height 28
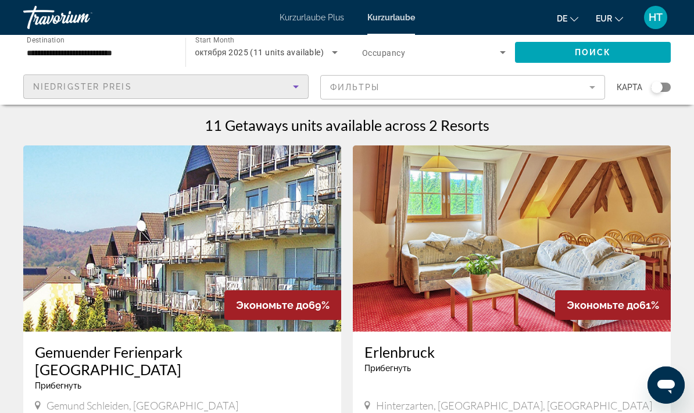
click at [121, 51] on input "**********" at bounding box center [99, 53] width 144 height 14
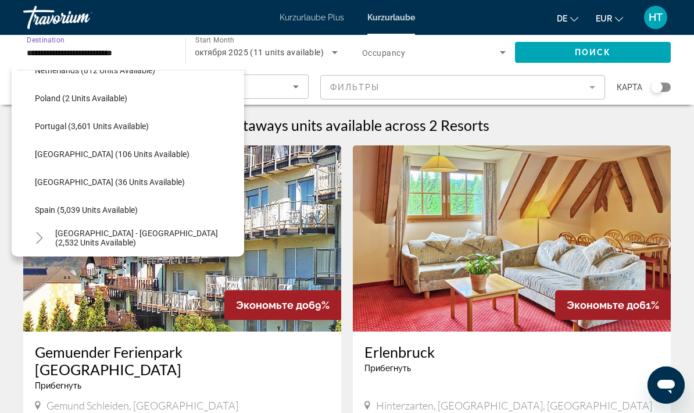
scroll to position [521, 0]
click at [121, 98] on span "Poland (2 units available)" at bounding box center [81, 98] width 92 height 9
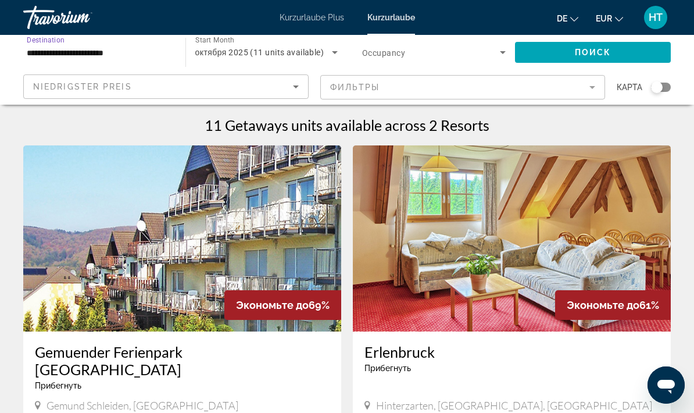
click at [587, 50] on span "Поиск" at bounding box center [593, 52] width 37 height 9
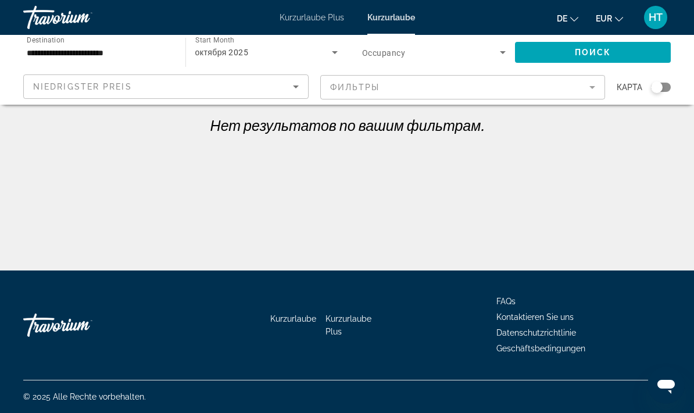
click at [110, 52] on input "**********" at bounding box center [99, 53] width 144 height 14
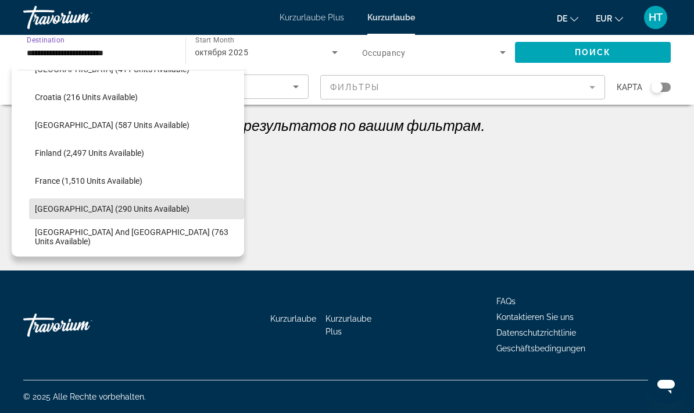
scroll to position [243, 0]
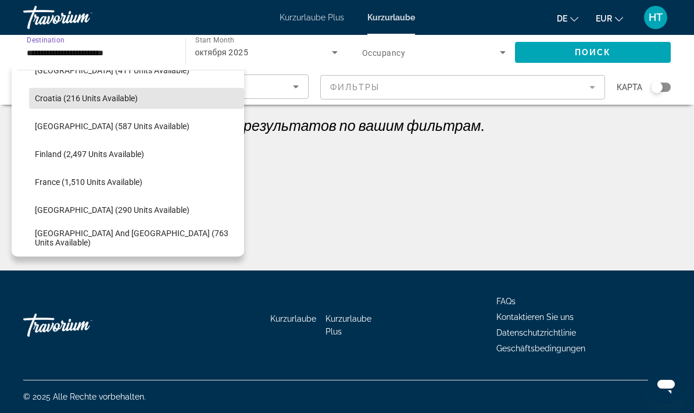
click at [126, 96] on span "Croatia (216 units available)" at bounding box center [86, 98] width 103 height 9
type input "**********"
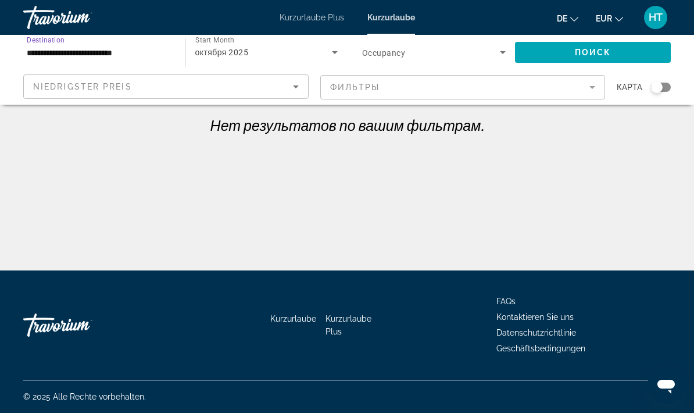
click at [598, 51] on span "Поиск" at bounding box center [593, 52] width 37 height 9
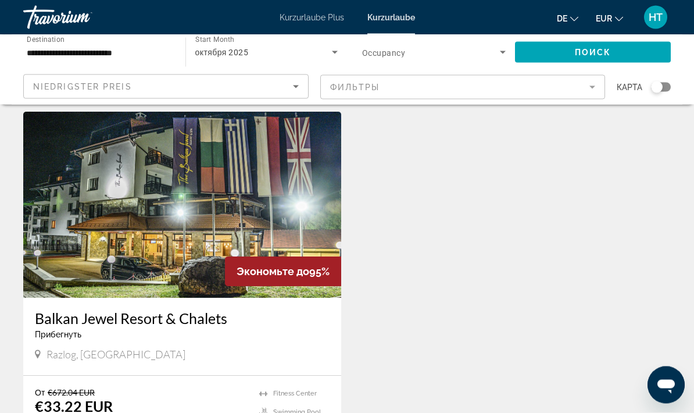
scroll to position [33, 0]
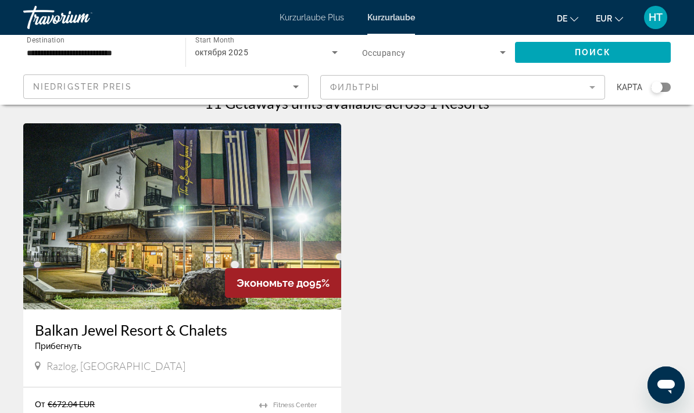
click at [519, 52] on span "Search widget" at bounding box center [593, 52] width 156 height 28
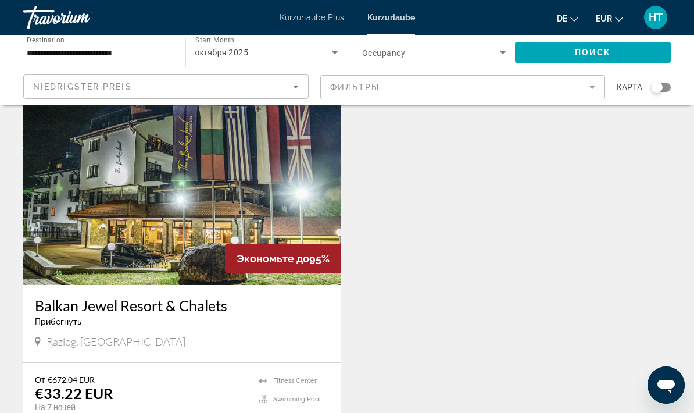
click at [393, 46] on span "Search widget" at bounding box center [431, 52] width 138 height 14
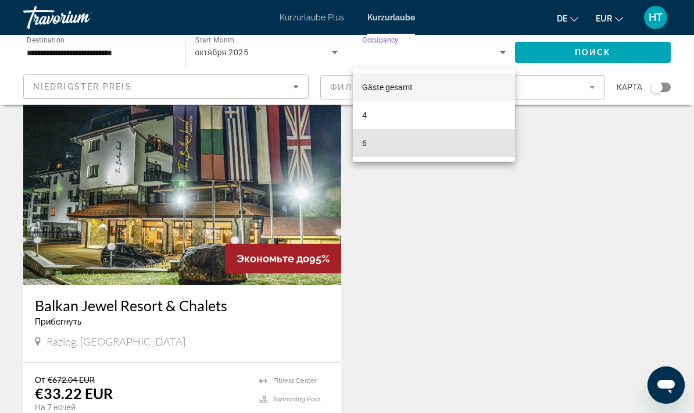
click at [414, 145] on mat-option "6" at bounding box center [434, 143] width 162 height 28
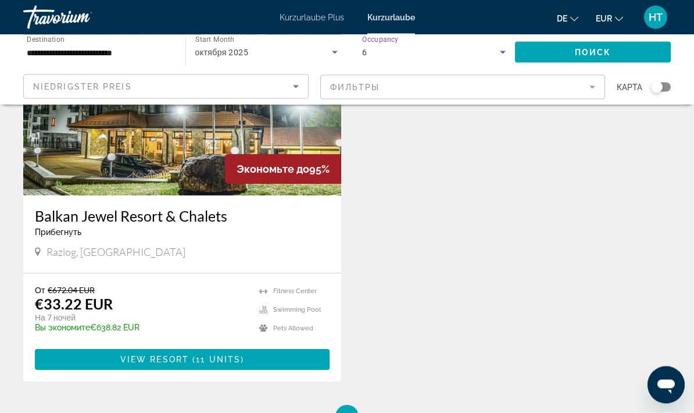
scroll to position [136, 0]
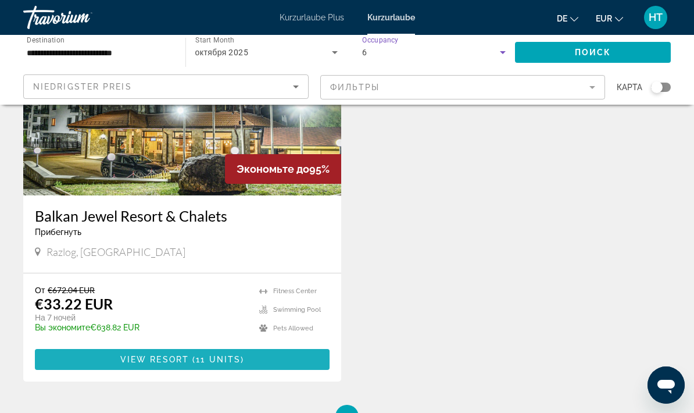
click at [209, 362] on span "11 units" at bounding box center [218, 358] width 45 height 9
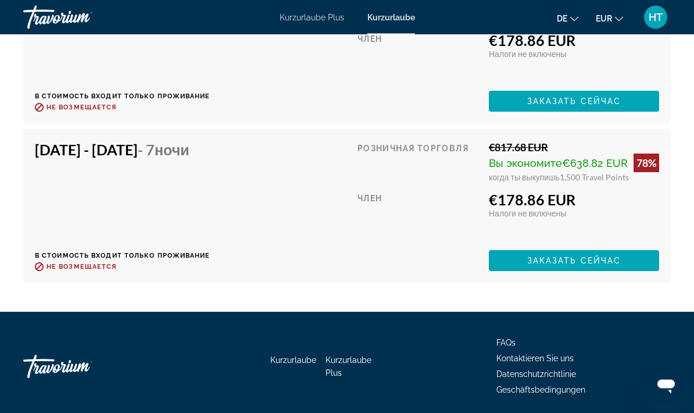
scroll to position [2607, 0]
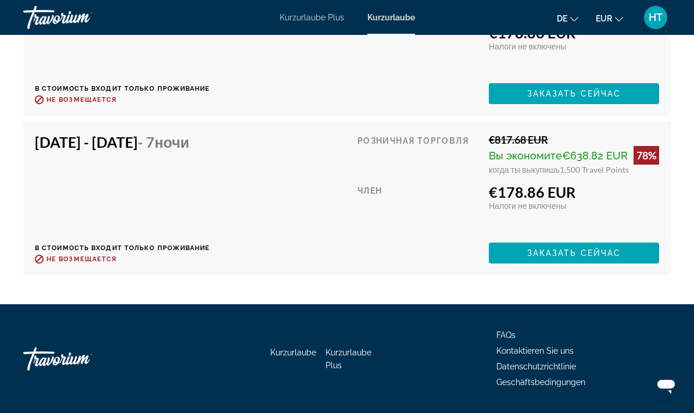
click at [495, 174] on span "когда ты выкупишь" at bounding box center [524, 169] width 71 height 10
